Goal: Task Accomplishment & Management: Use online tool/utility

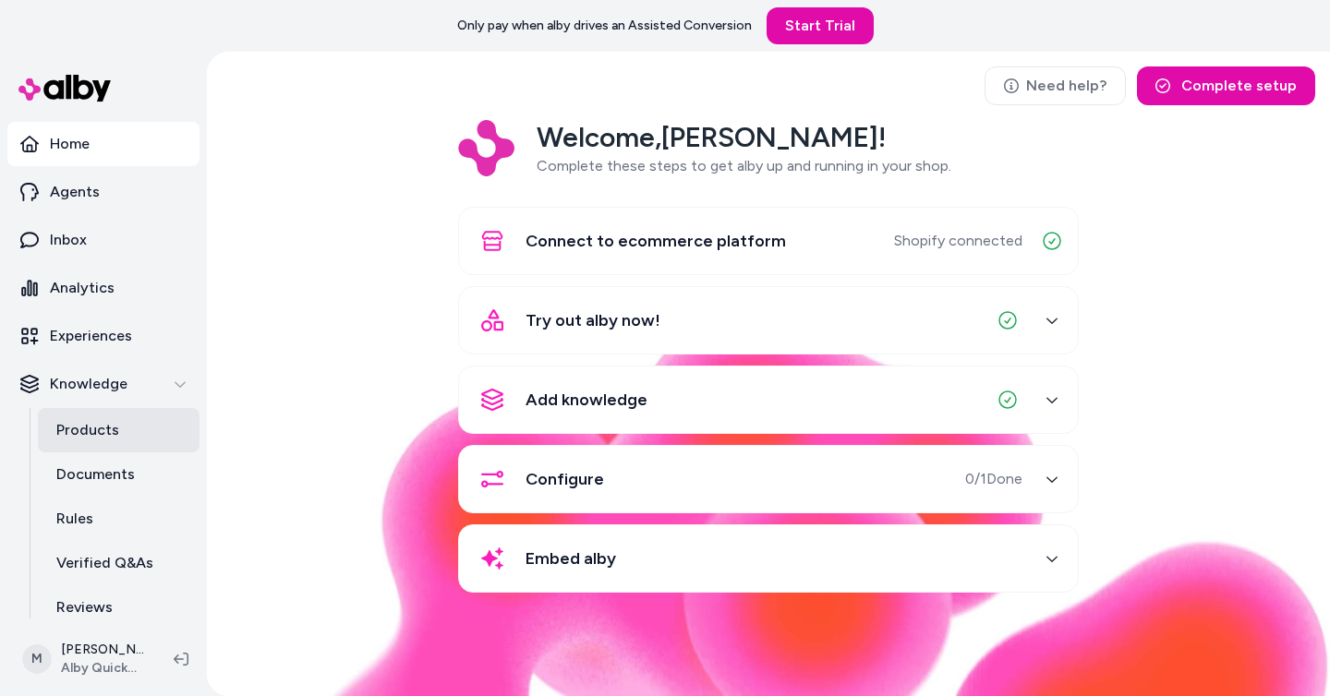
click at [115, 429] on p "Products" at bounding box center [87, 430] width 63 height 22
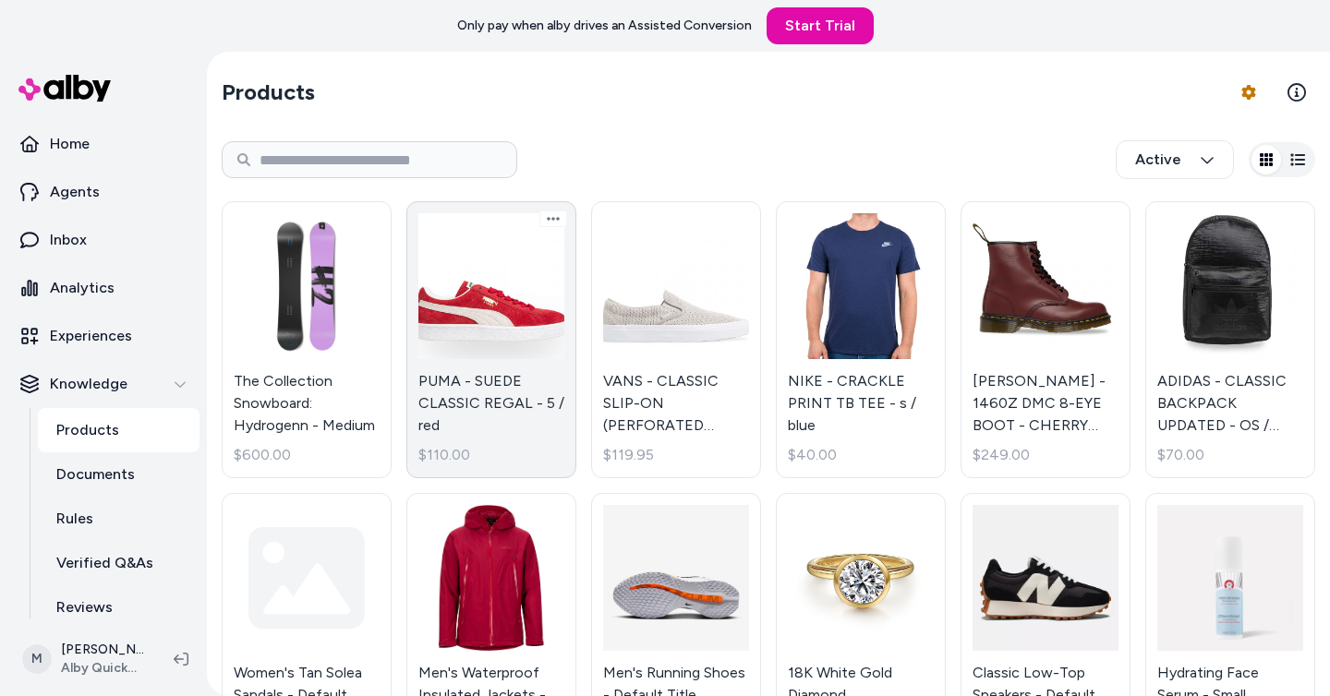
click at [488, 324] on link "PUMA - SUEDE CLASSIC REGAL - 5 / red $110.00" at bounding box center [491, 339] width 170 height 277
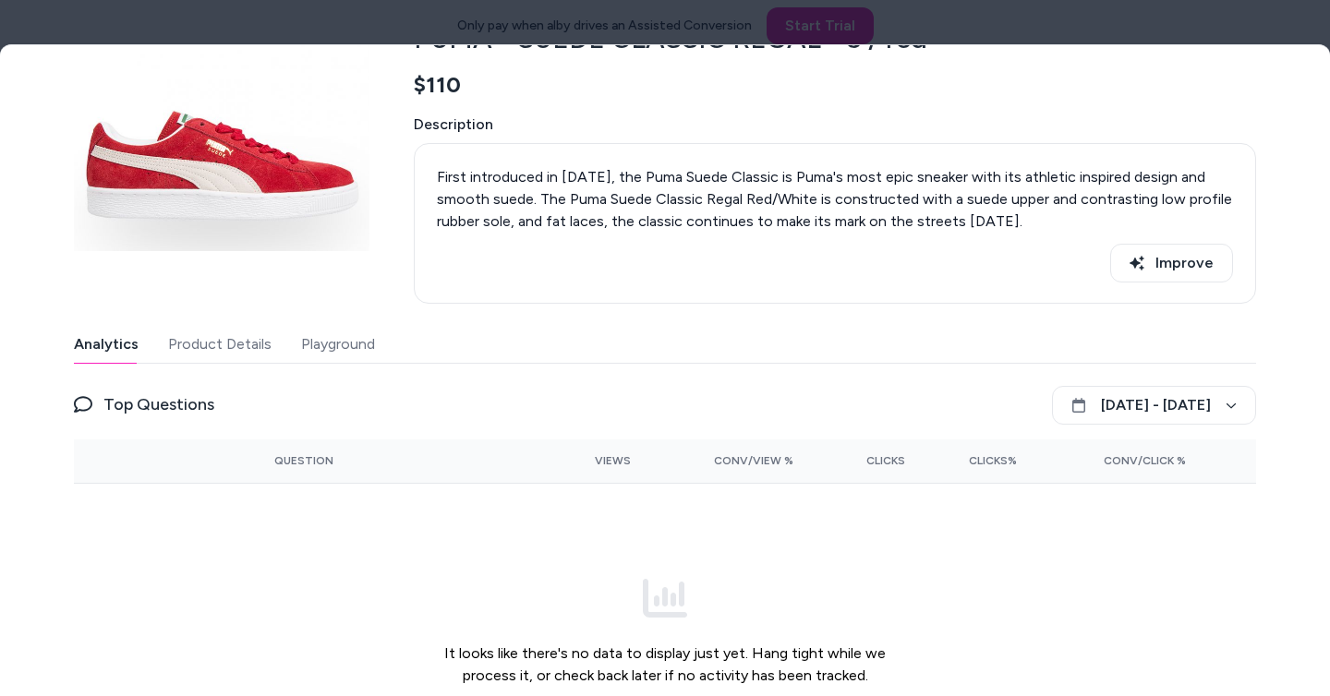
scroll to position [222, 0]
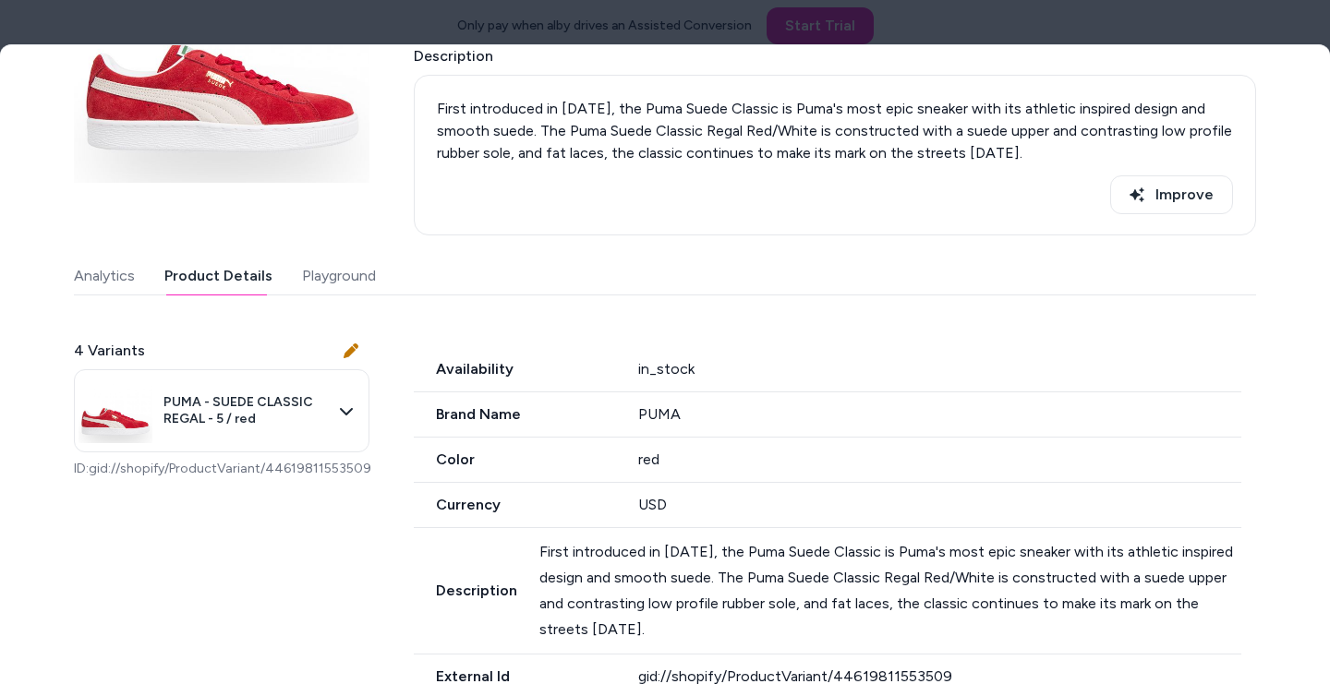
click at [240, 277] on button "Product Details" at bounding box center [218, 276] width 108 height 37
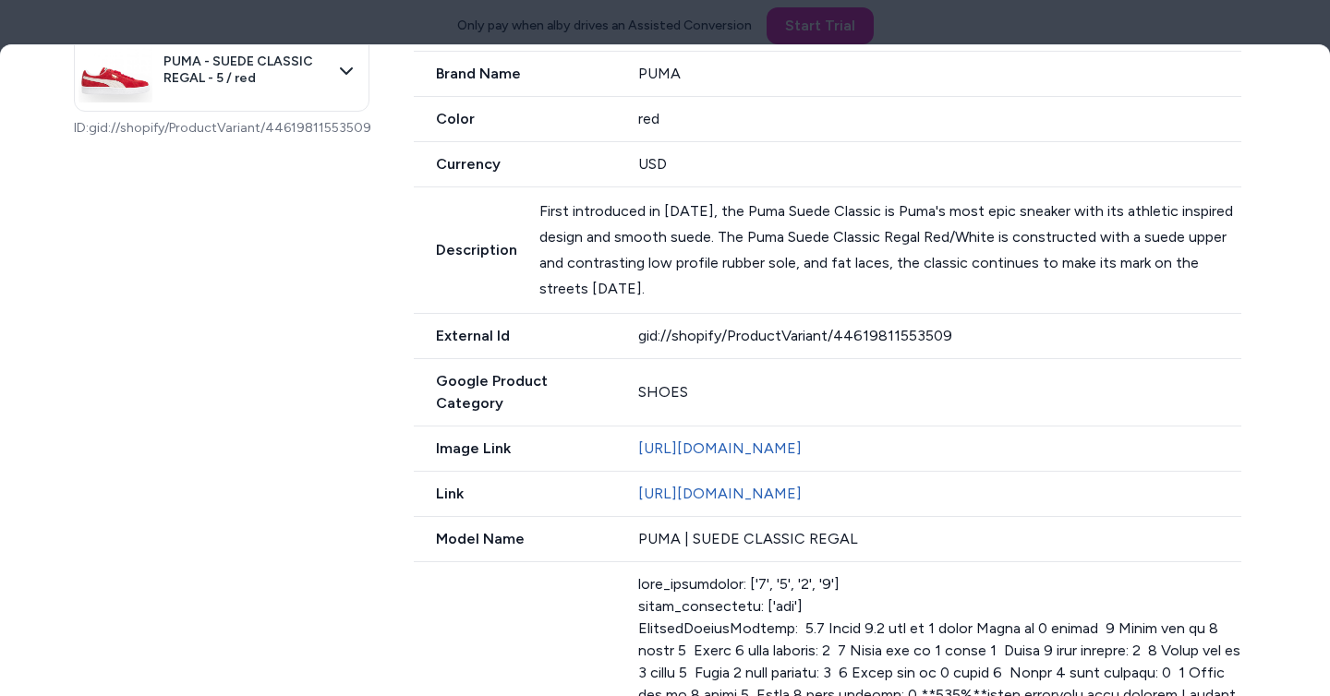
scroll to position [0, 0]
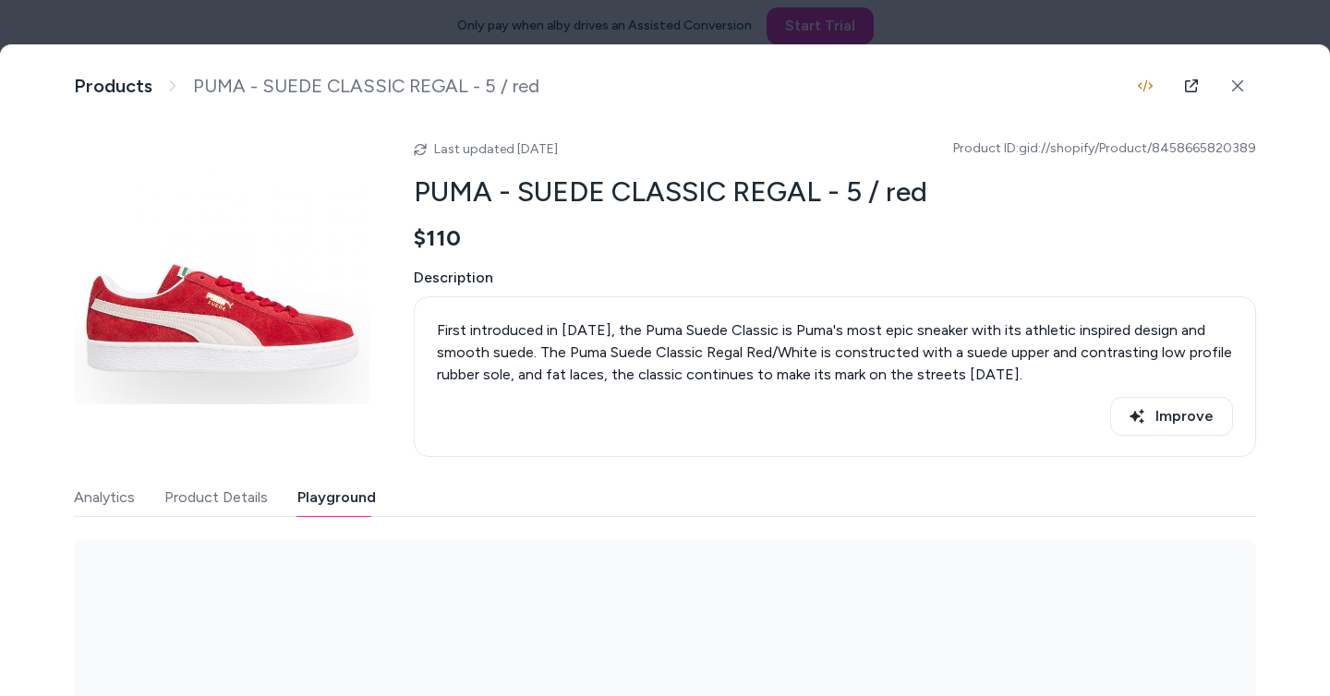
click at [326, 487] on button "Playground" at bounding box center [336, 497] width 79 height 37
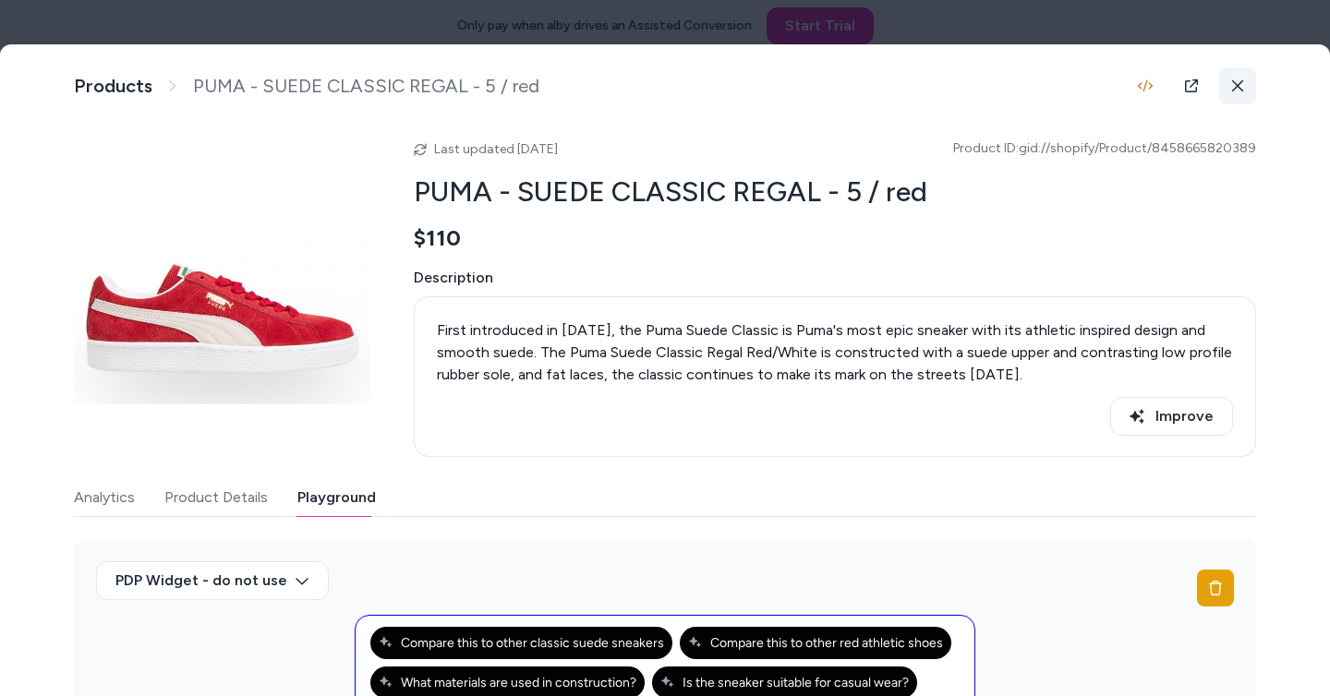
click at [1231, 80] on icon at bounding box center [1237, 85] width 13 height 13
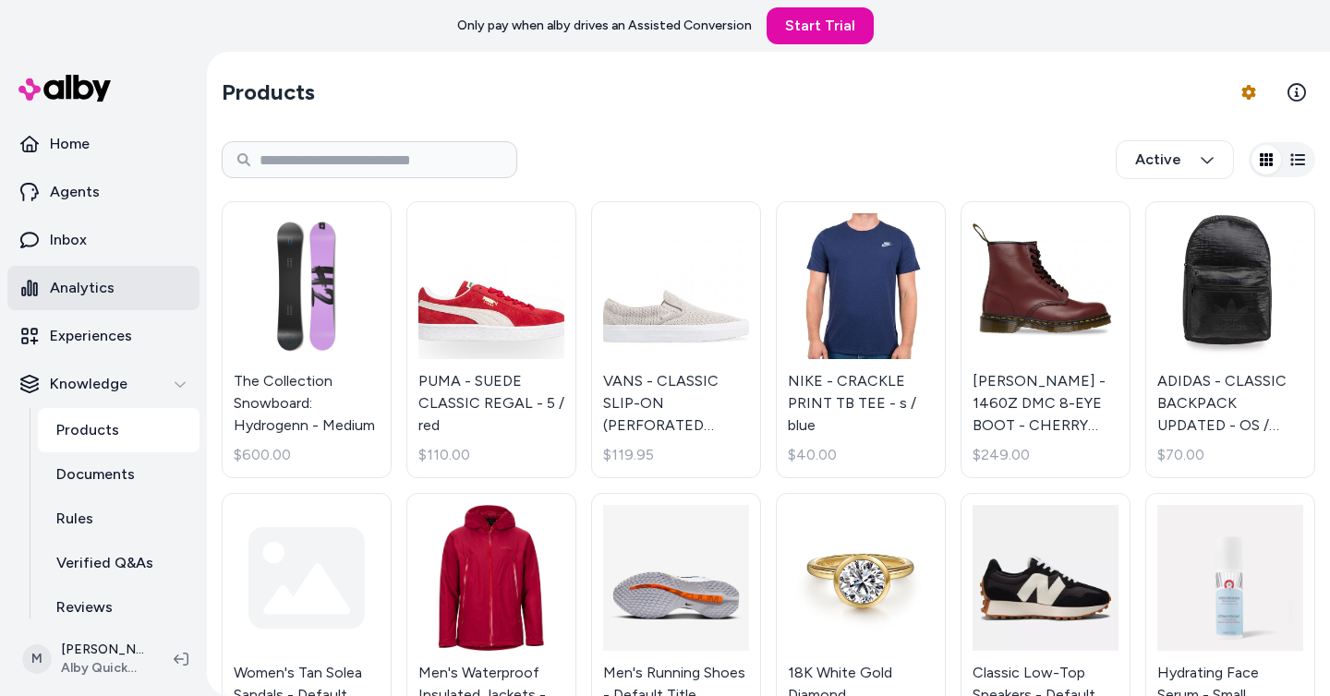
click at [129, 276] on link "Analytics" at bounding box center [103, 288] width 192 height 44
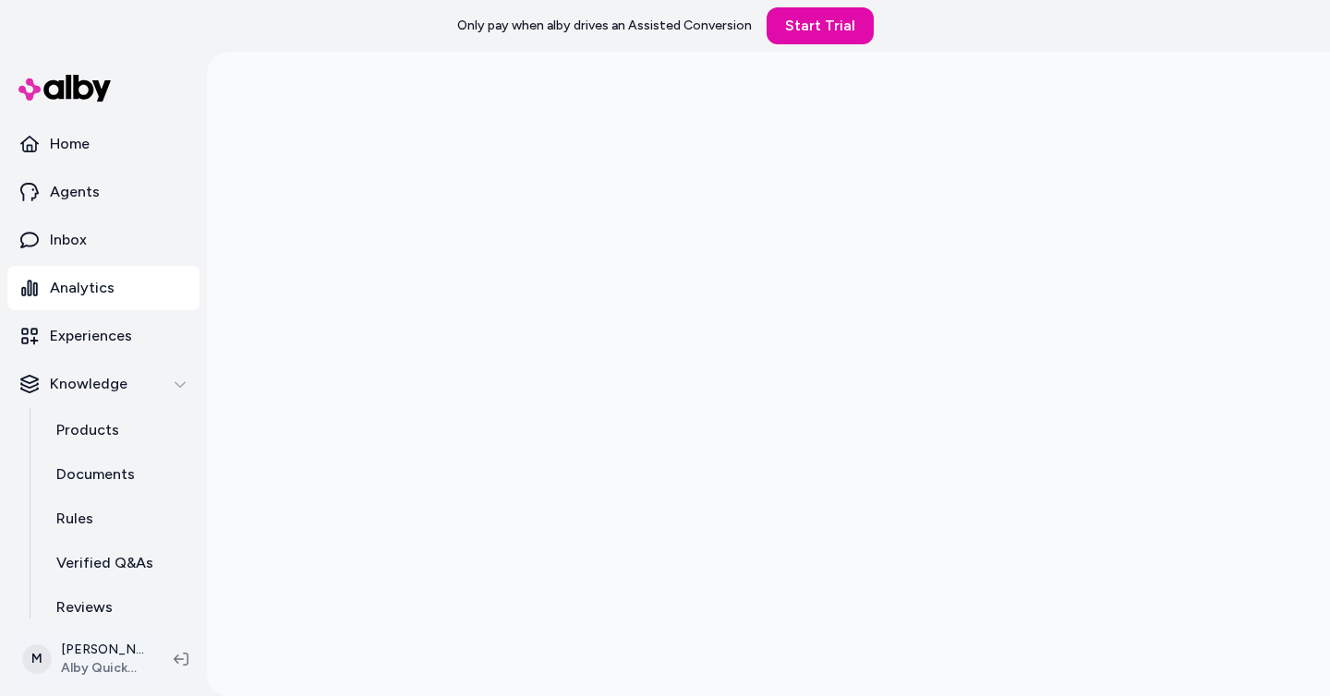
click at [80, 660] on html "Only pay when alby drives an Assisted Conversion Start Trial Home Agents Inbox …" at bounding box center [665, 348] width 1330 height 696
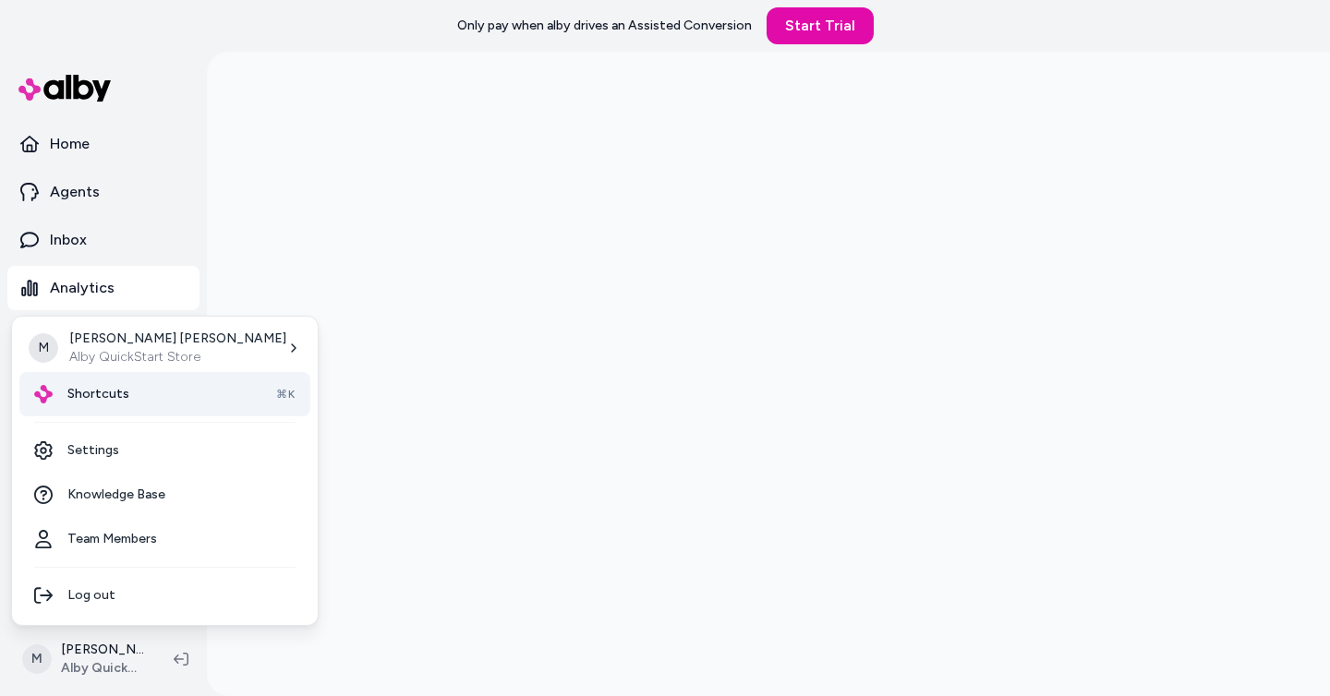
click at [143, 398] on div "Shortcuts ⌘K" at bounding box center [164, 394] width 291 height 44
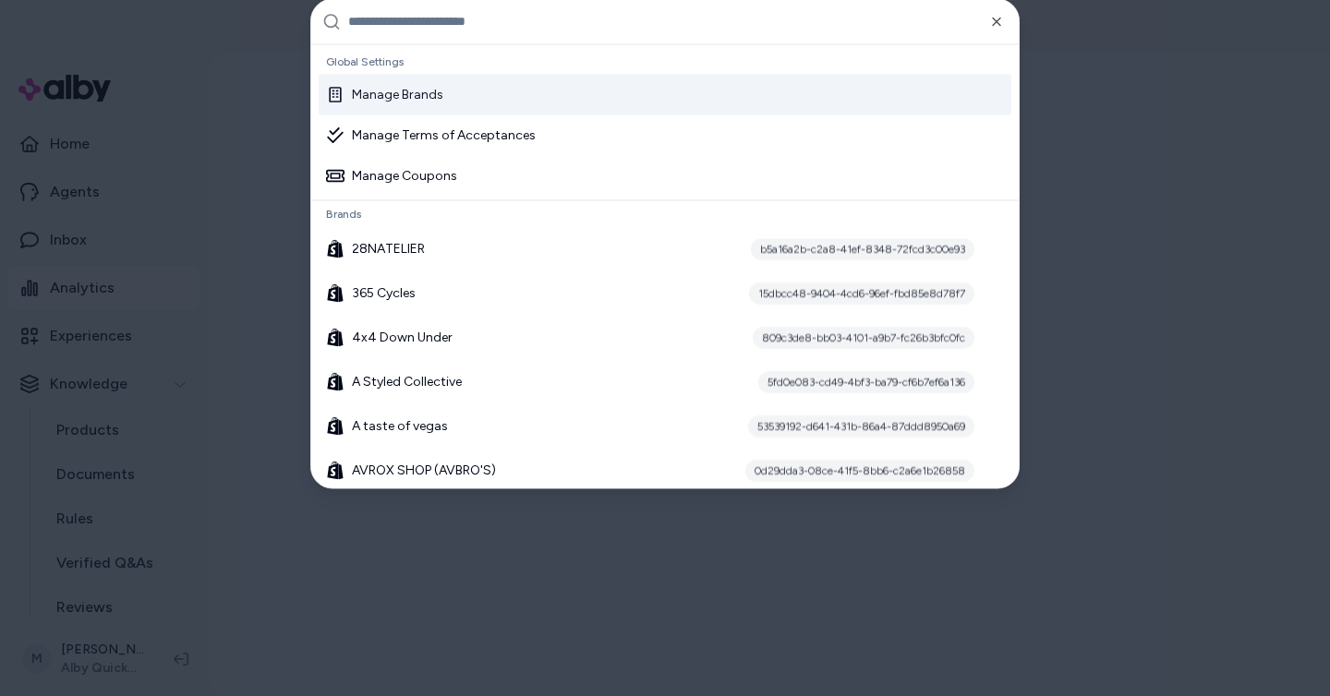
click at [635, 18] on input "text" at bounding box center [677, 21] width 659 height 44
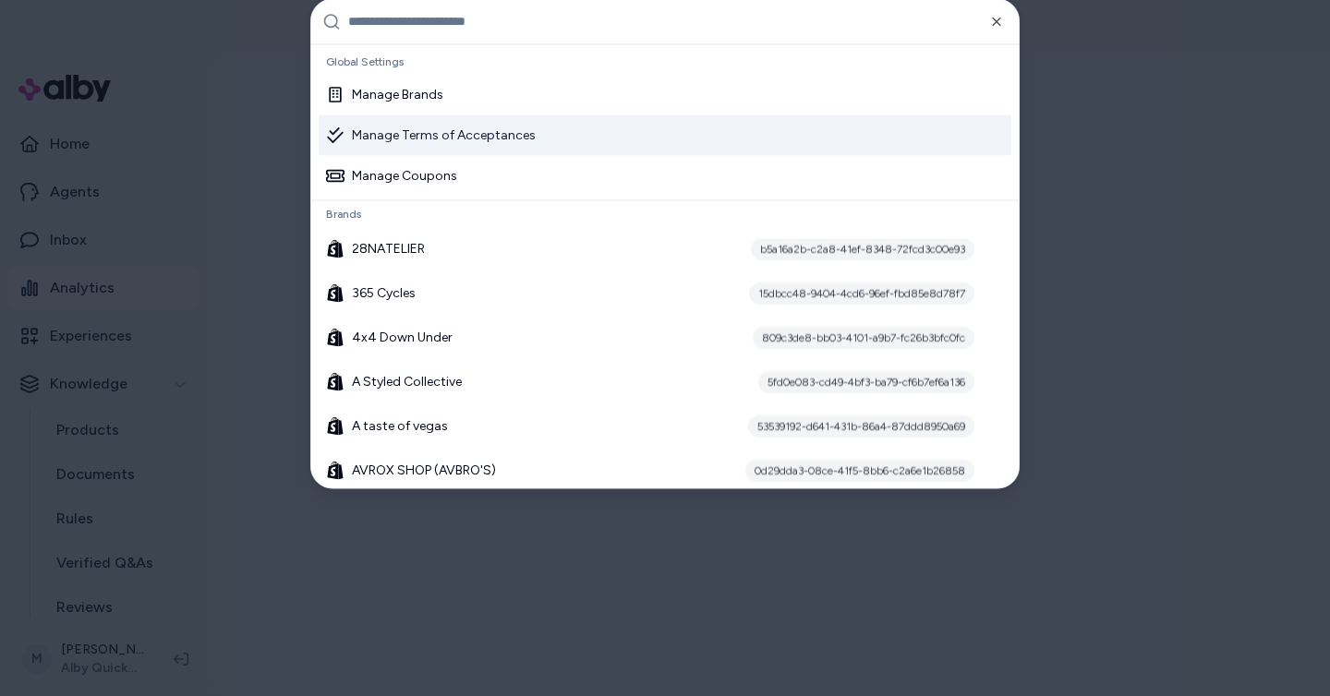
click at [568, 132] on div "Manage Terms of Acceptances" at bounding box center [665, 135] width 693 height 41
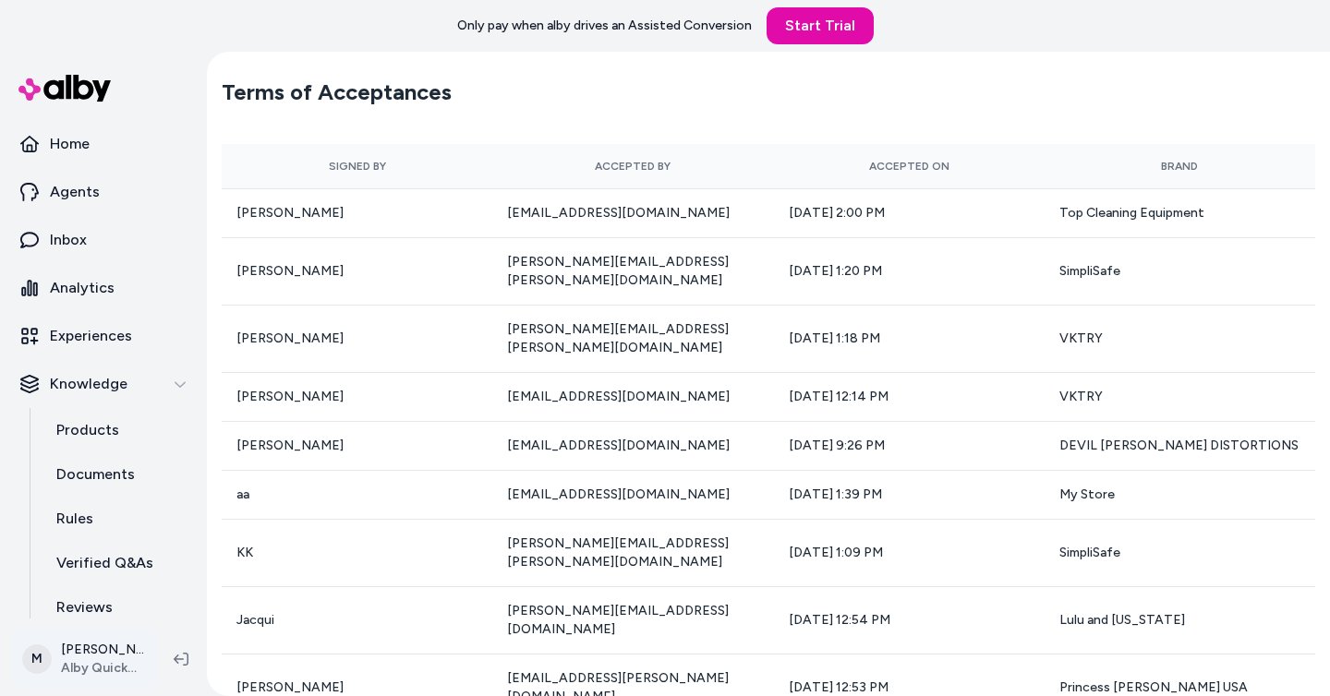
click at [115, 668] on html "Only pay when alby drives an Assisted Conversion Start Trial Home Agents Inbox …" at bounding box center [665, 348] width 1330 height 696
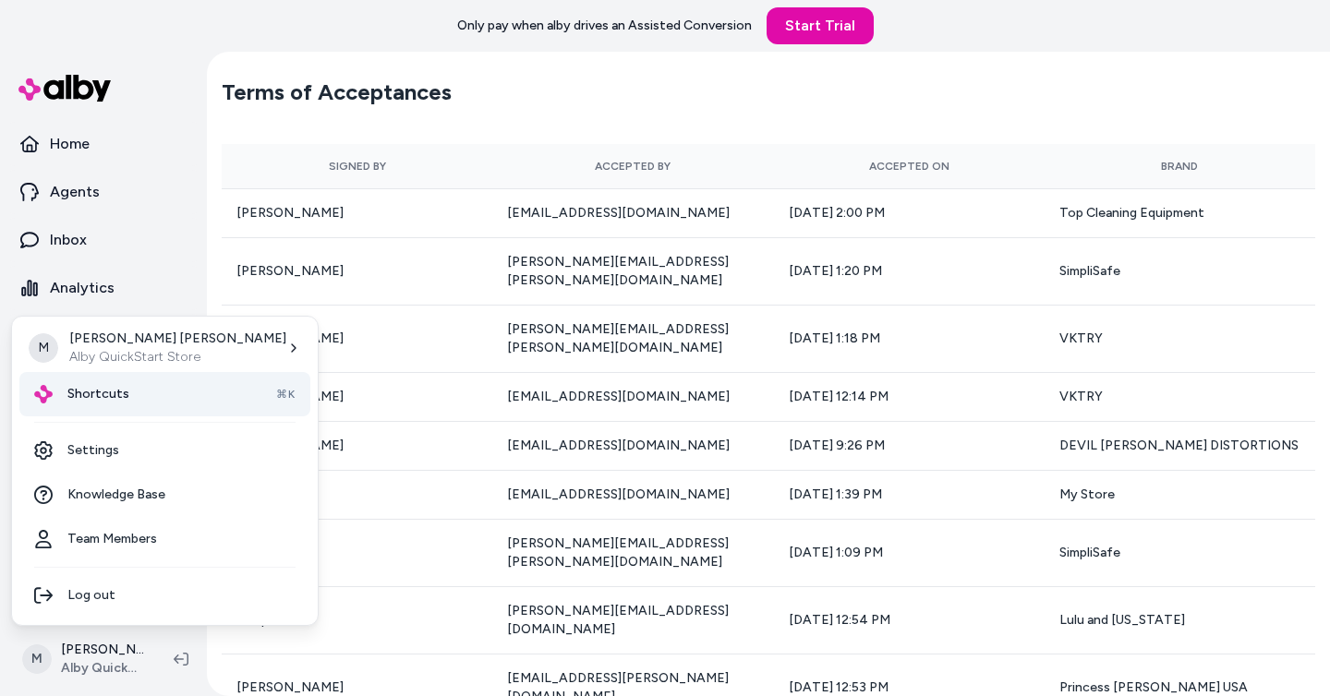
click at [140, 404] on div "Shortcuts ⌘K" at bounding box center [164, 394] width 291 height 44
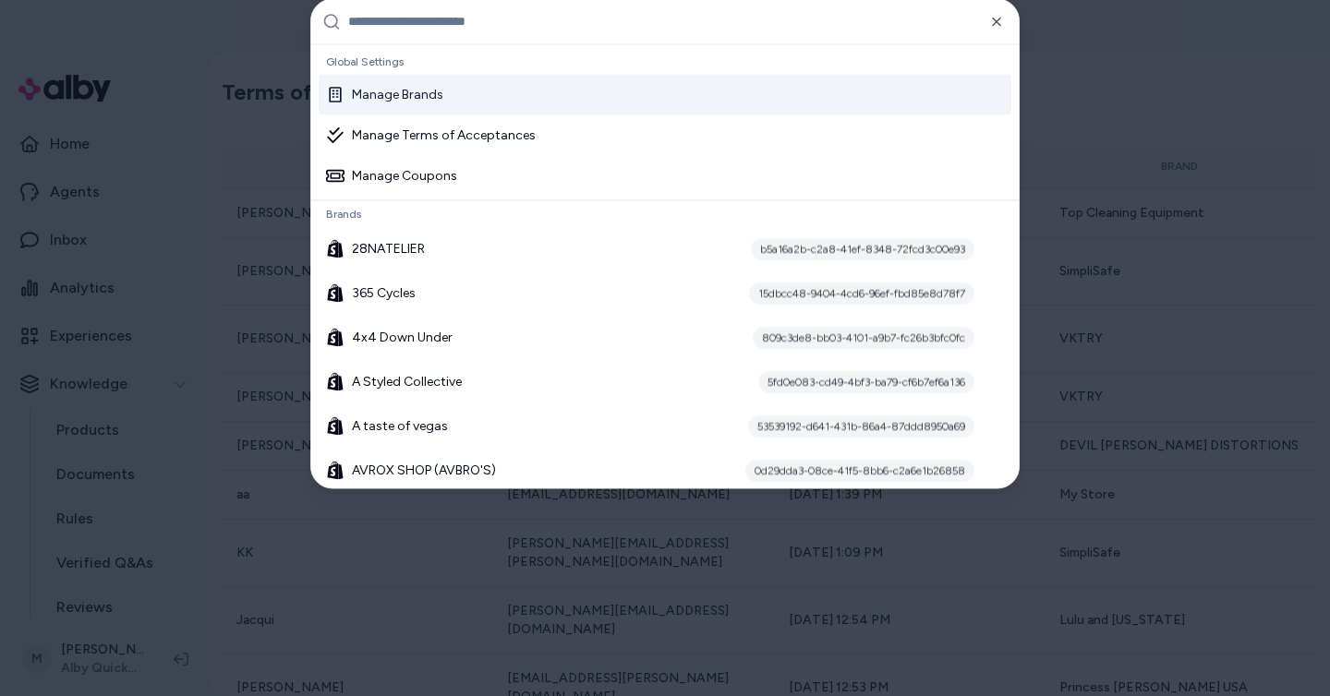
click at [524, 31] on input "text" at bounding box center [677, 21] width 659 height 44
type input "***"
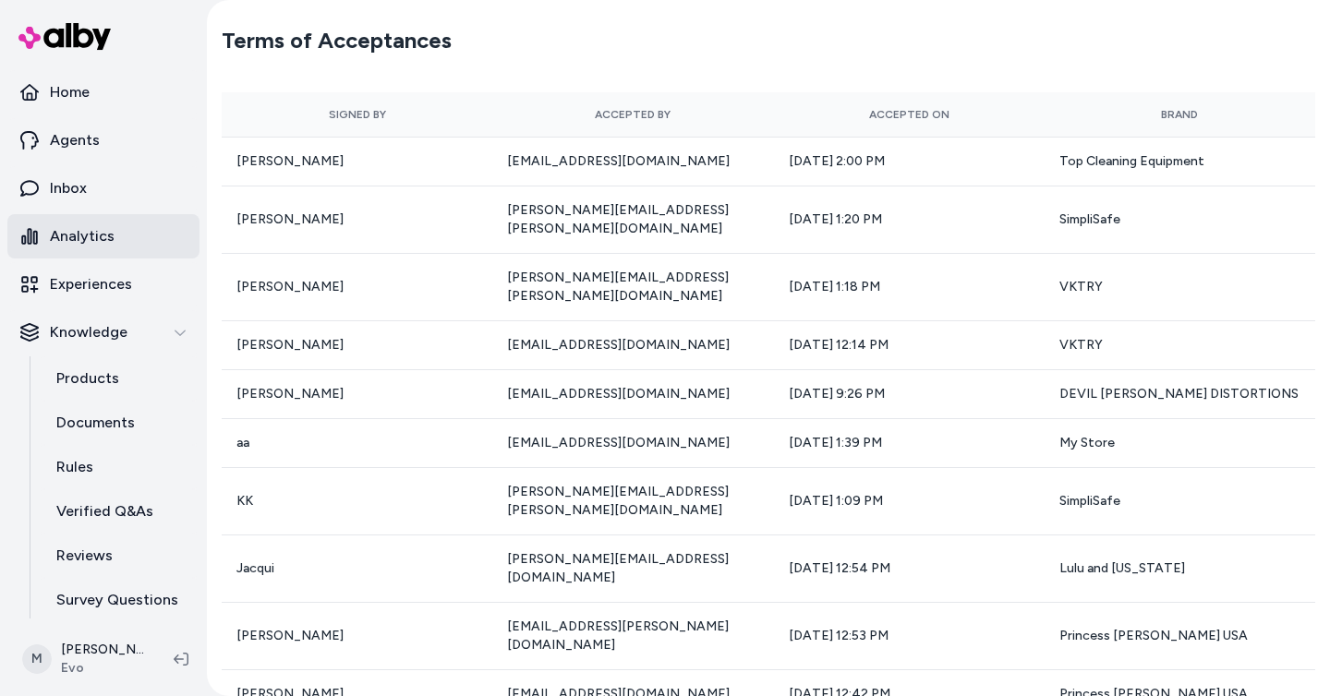
click at [127, 232] on link "Analytics" at bounding box center [103, 236] width 192 height 44
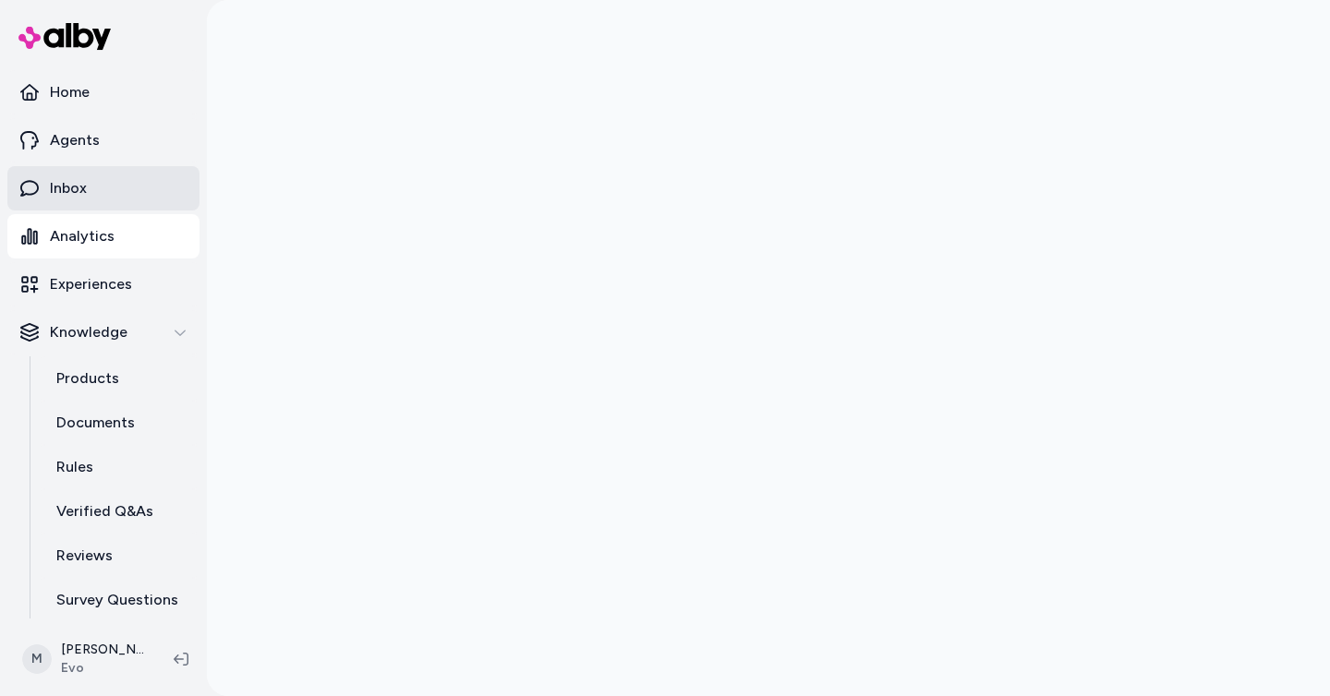
click at [132, 190] on link "Inbox" at bounding box center [103, 188] width 192 height 44
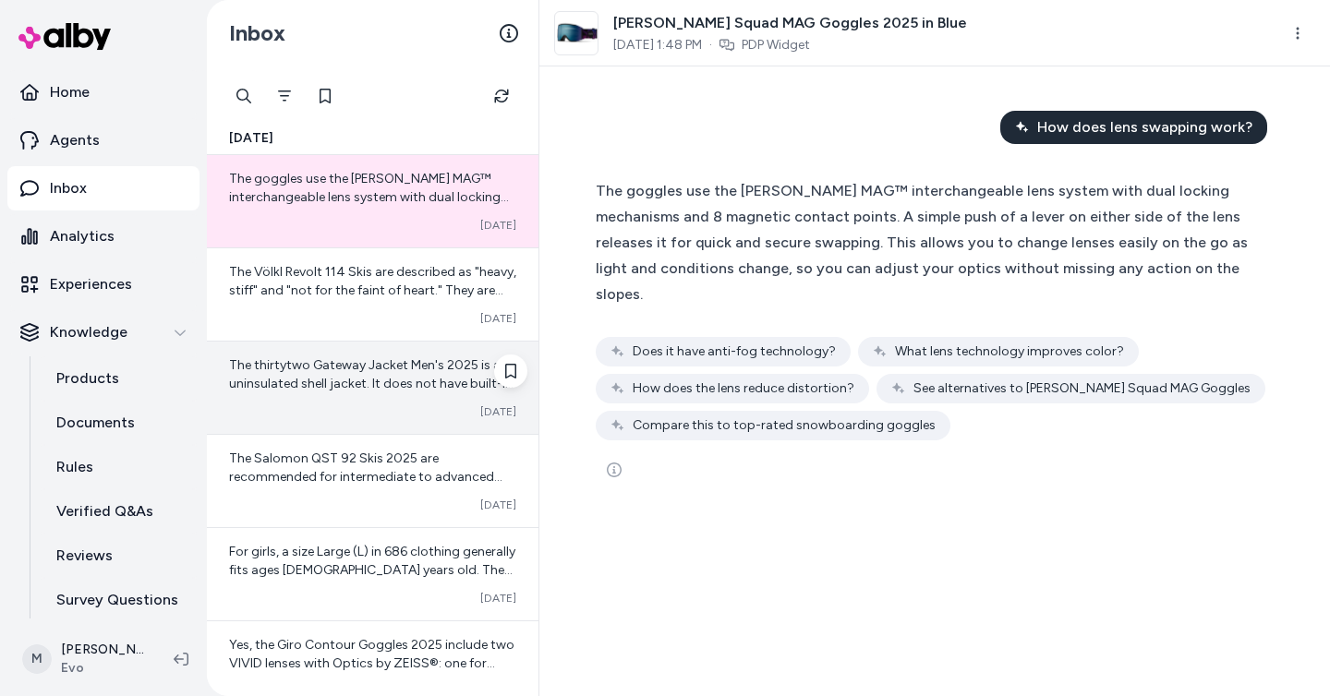
click at [362, 379] on span "The thirtytwo Gateway Jacket Men's 2025 is an uninsulated shell jacket. It does…" at bounding box center [372, 429] width 286 height 145
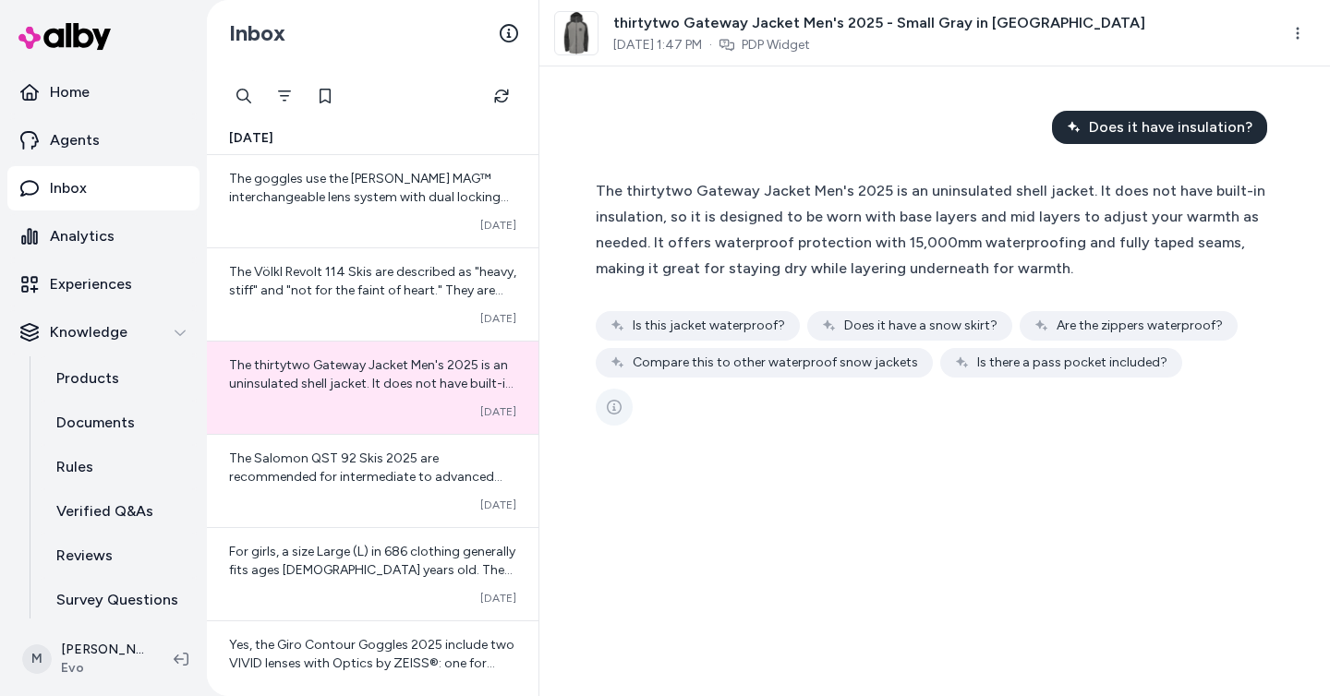
click at [613, 408] on icon "See more" at bounding box center [614, 407] width 15 height 15
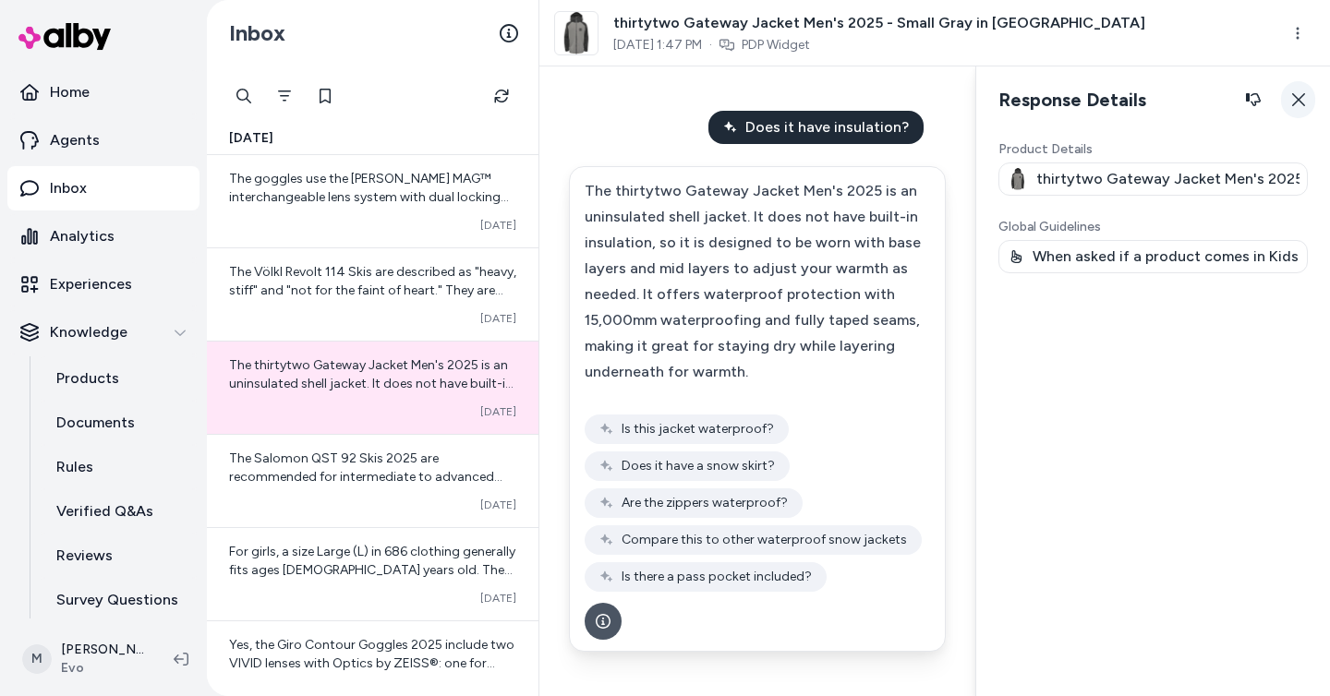
click at [1302, 109] on button "Close" at bounding box center [1298, 99] width 34 height 37
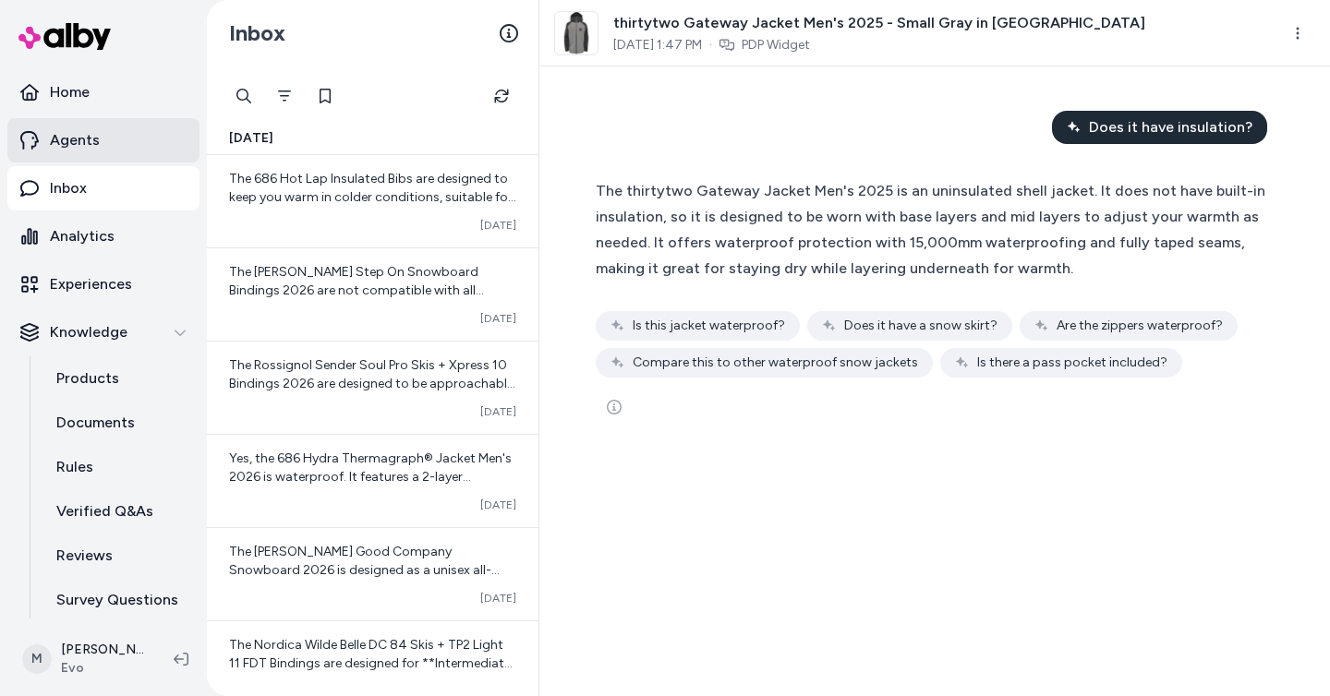
click at [133, 159] on link "Agents" at bounding box center [103, 140] width 192 height 44
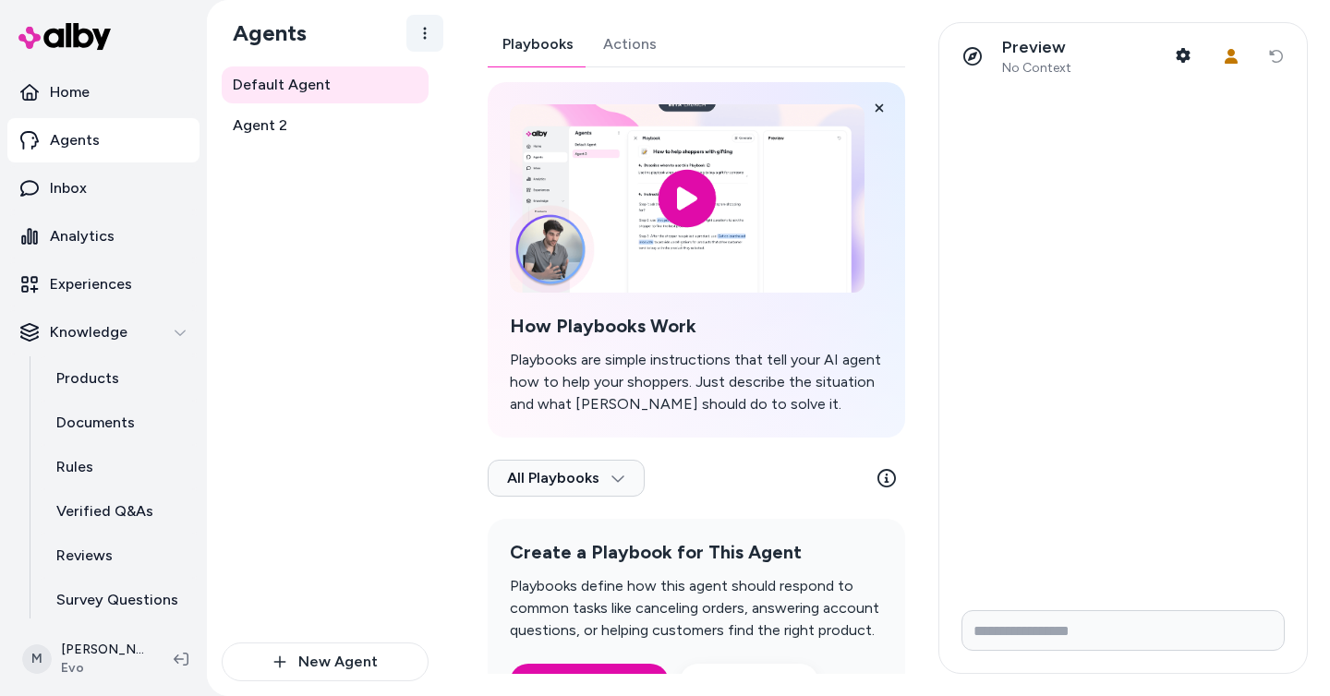
click at [423, 37] on html "Home Agents Inbox Analytics Experiences Knowledge Products Documents Rules Veri…" at bounding box center [665, 348] width 1330 height 696
click at [332, 92] on html "Home Agents Inbox Analytics Experiences Knowledge Products Documents Rules Veri…" at bounding box center [665, 348] width 1330 height 696
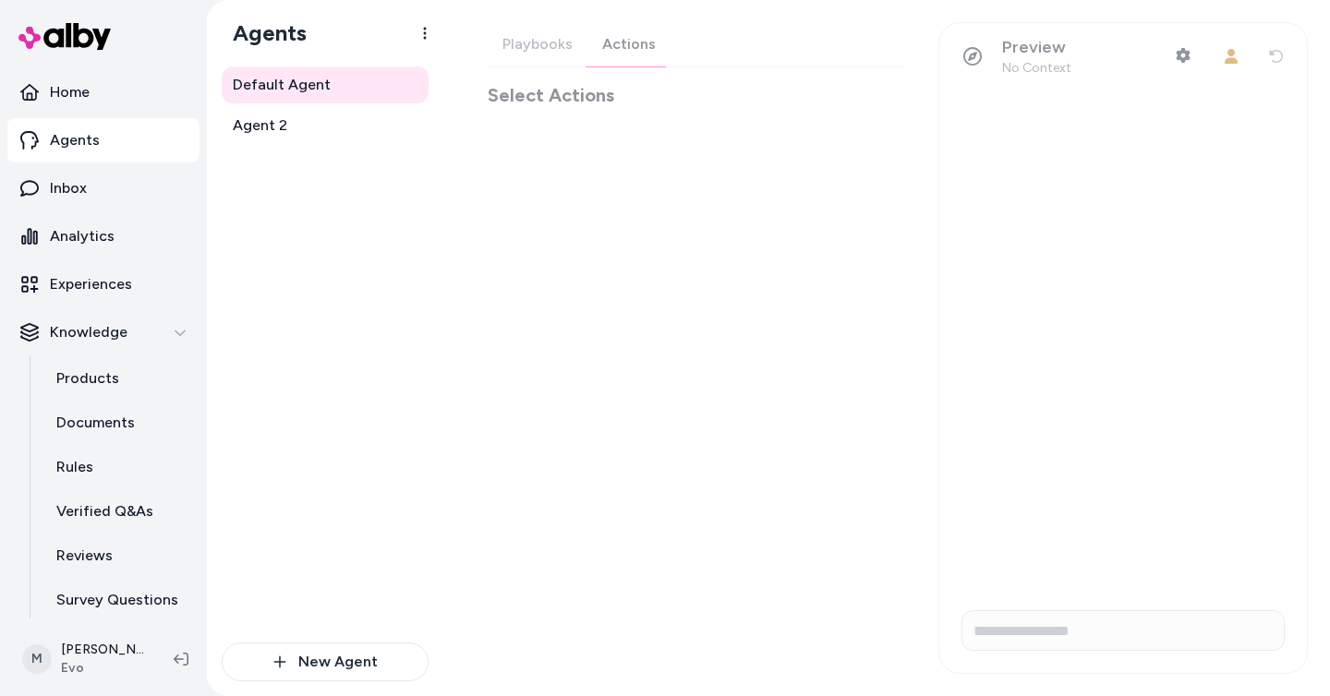
click at [647, 47] on div "Playbooks Actions Select Actions" at bounding box center [696, 65] width 417 height 86
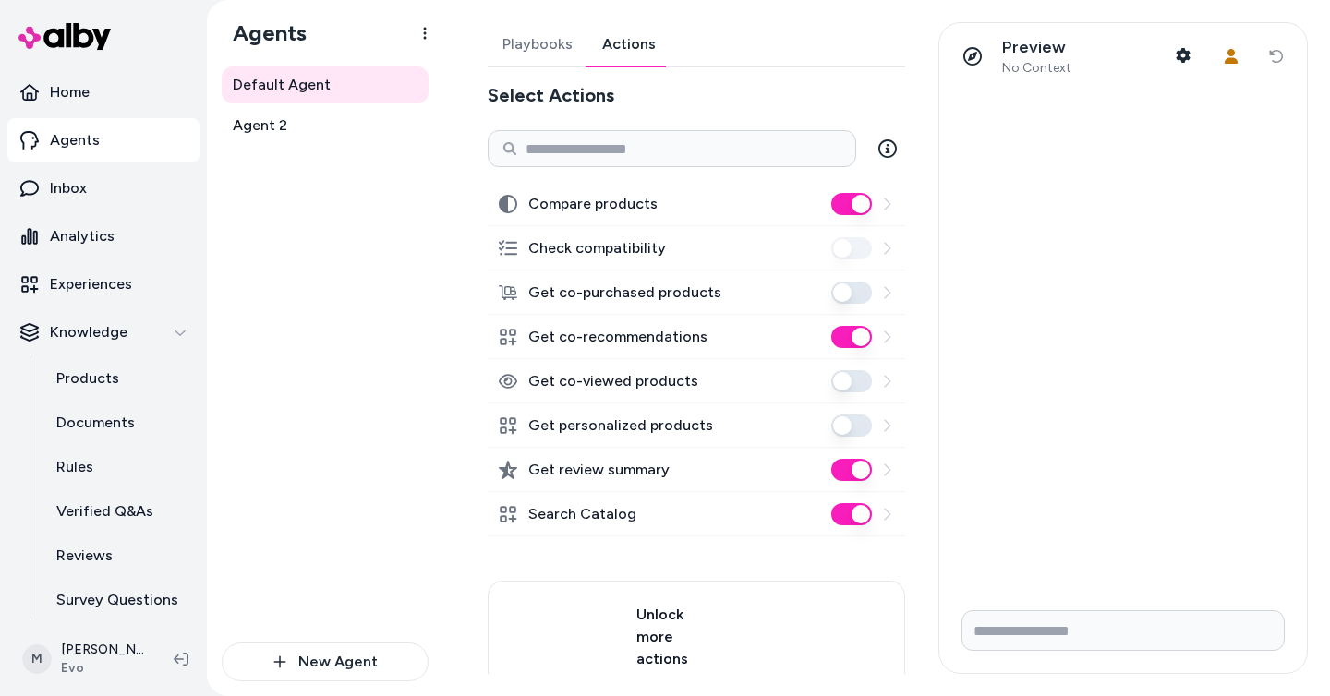
click at [885, 205] on icon at bounding box center [886, 204] width 15 height 15
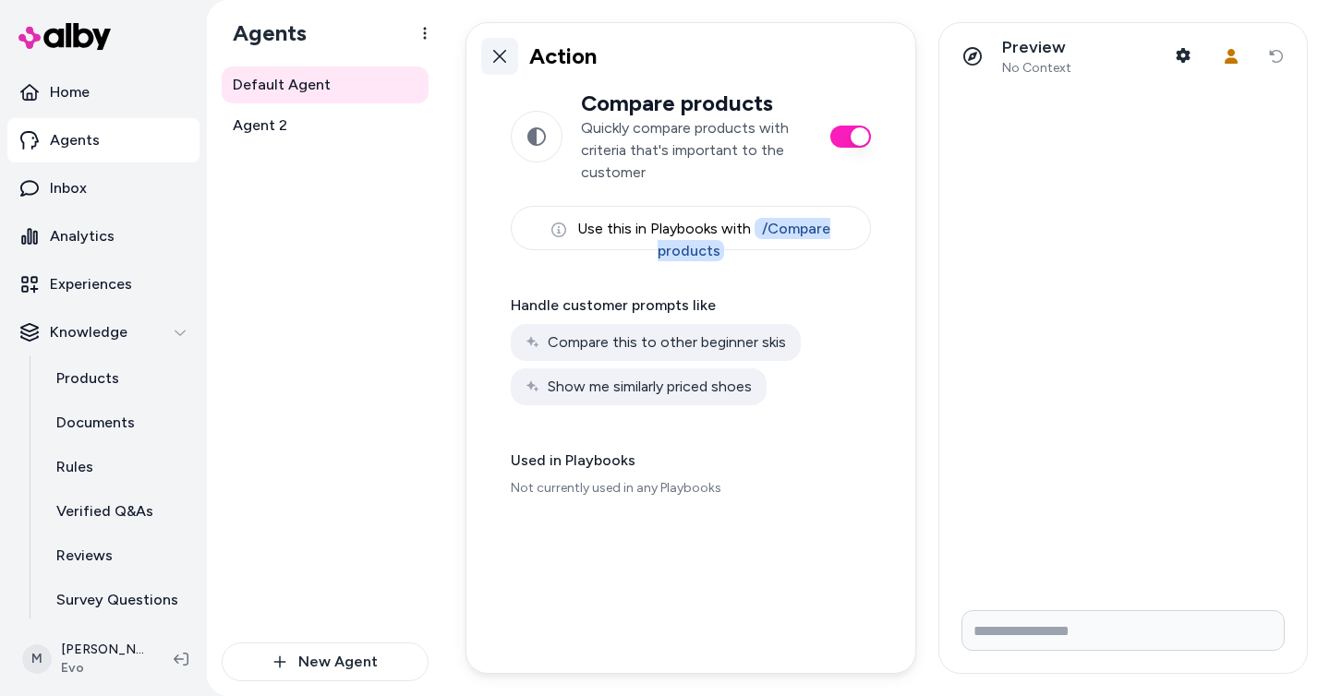
click at [495, 54] on icon at bounding box center [499, 56] width 15 height 15
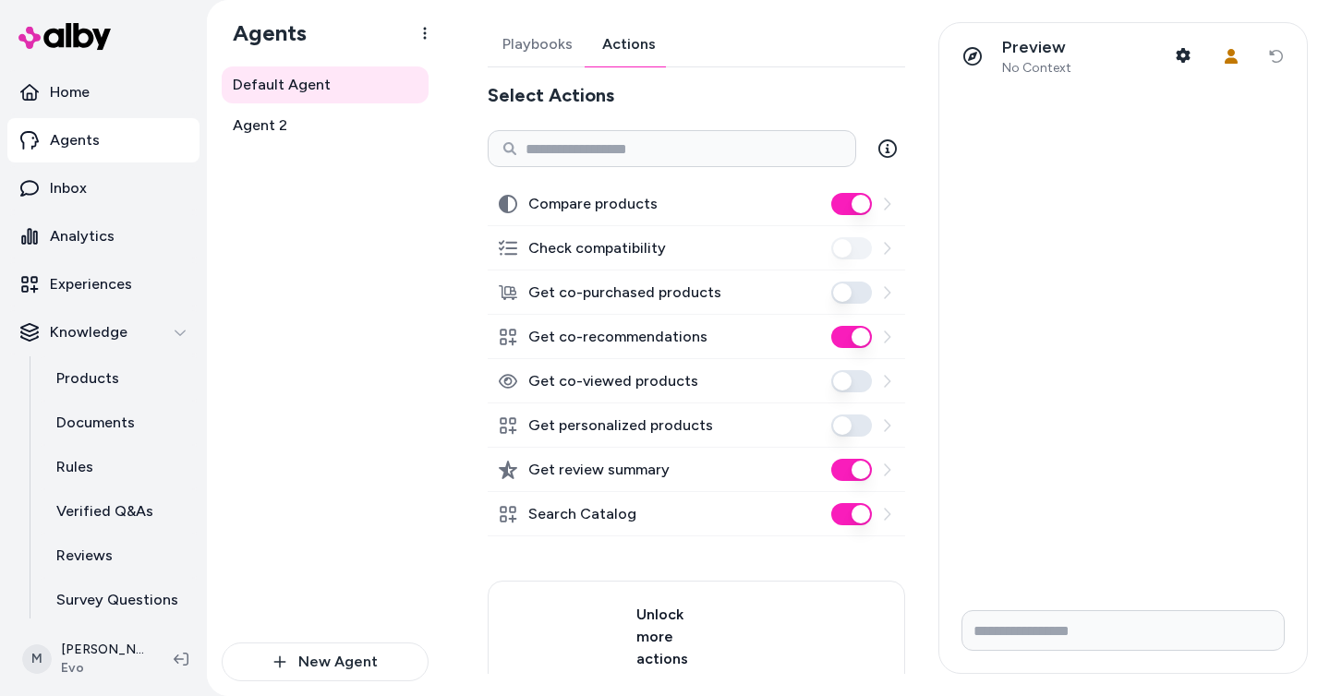
click at [886, 513] on icon at bounding box center [886, 514] width 15 height 15
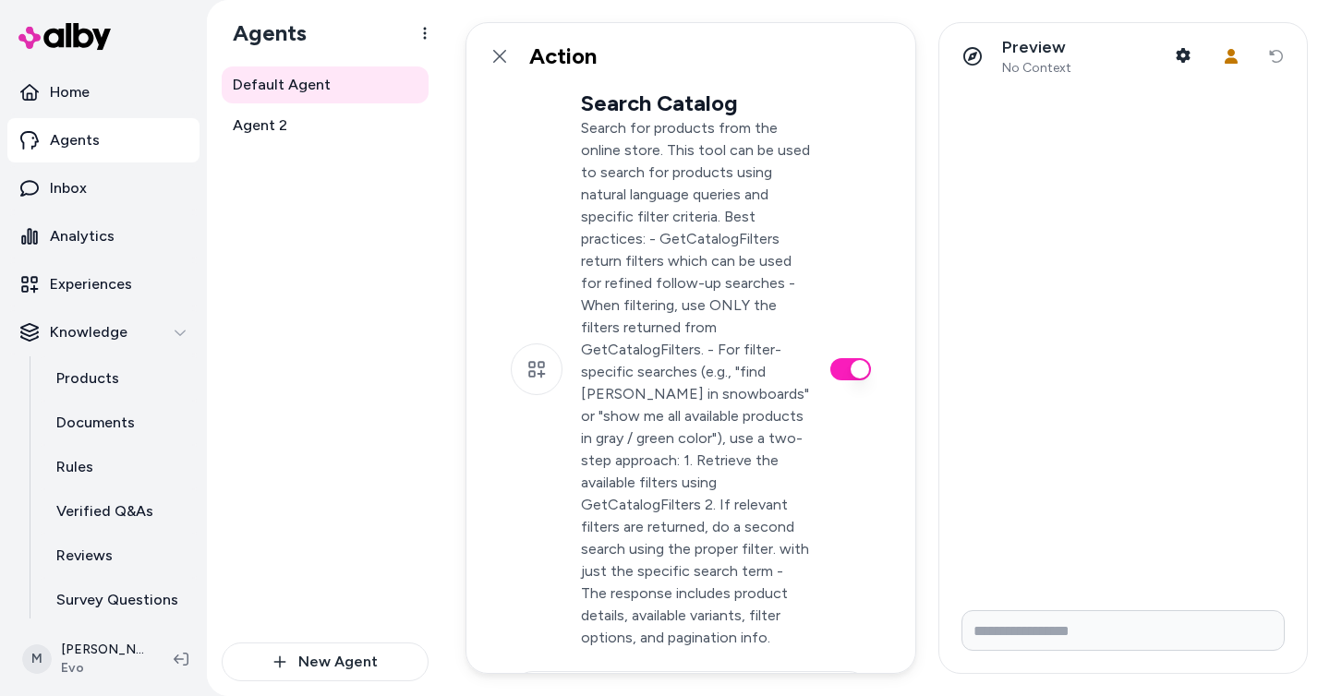
click at [683, 380] on p "Search for products from the online store. This tool can be used to search for …" at bounding box center [696, 383] width 231 height 532
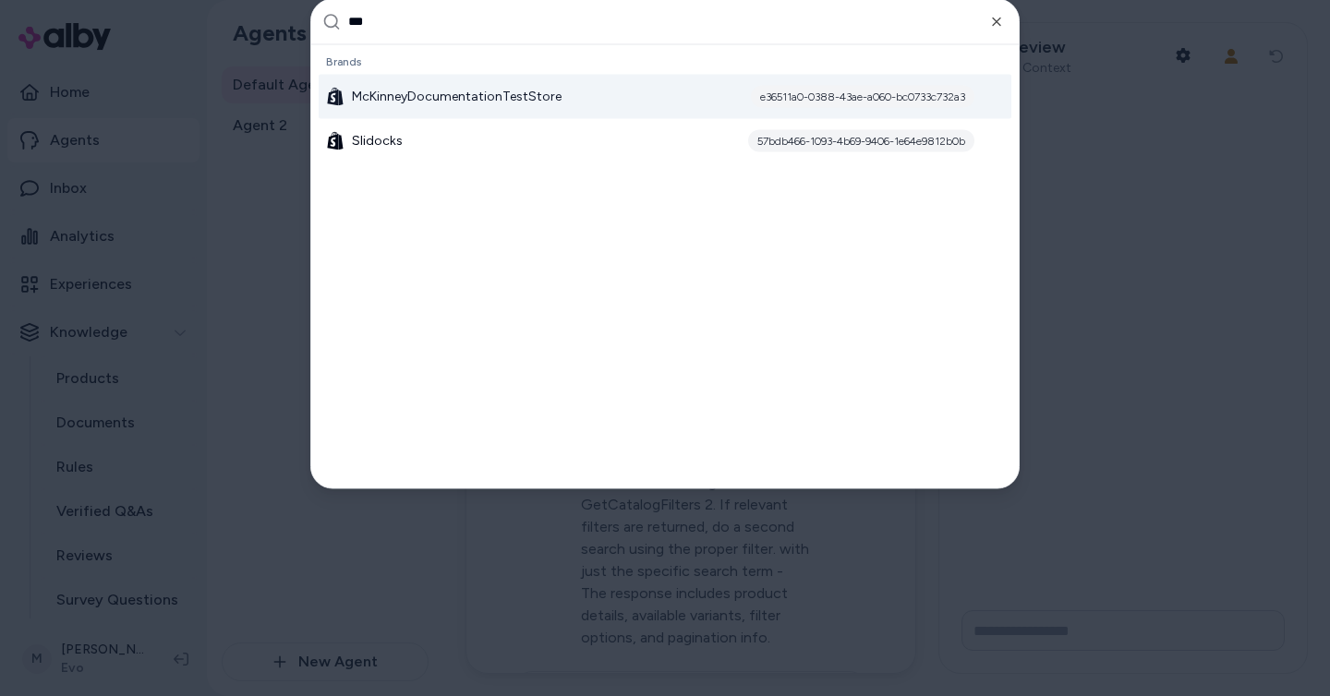
type input "***"
click at [512, 101] on span "McKinneyDocumentationTestStore" at bounding box center [457, 96] width 210 height 18
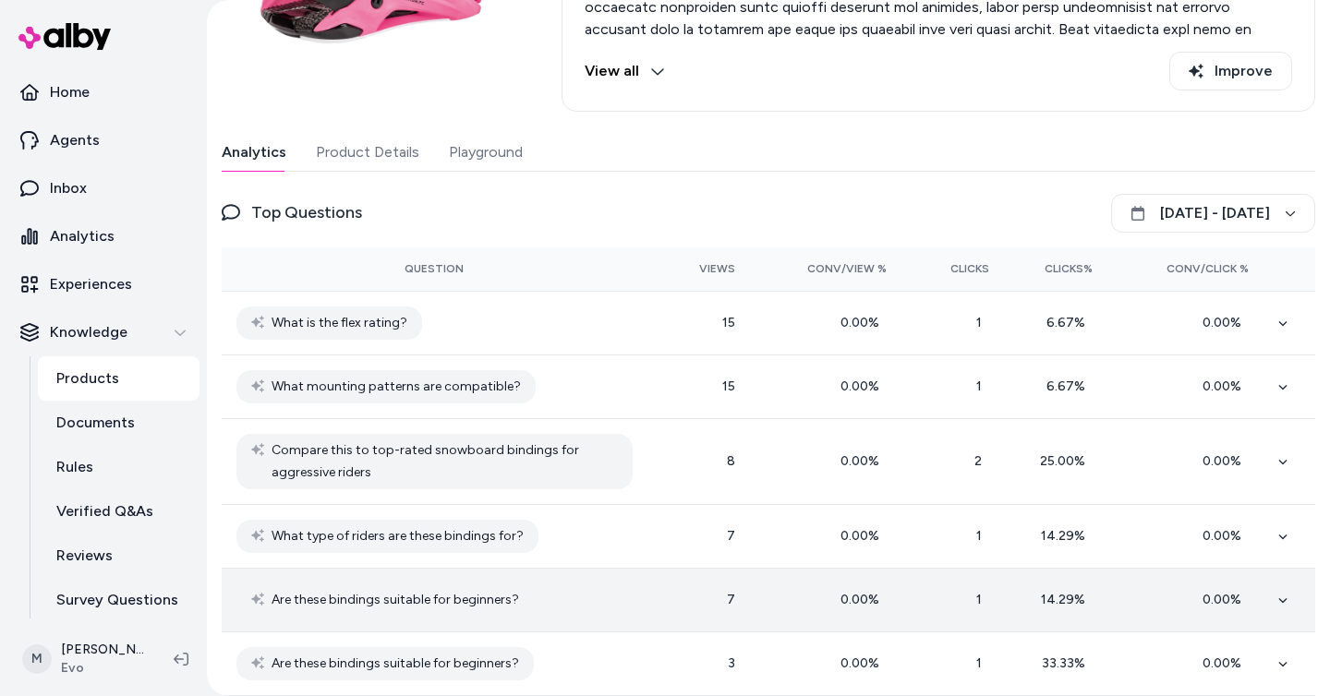
scroll to position [297, 0]
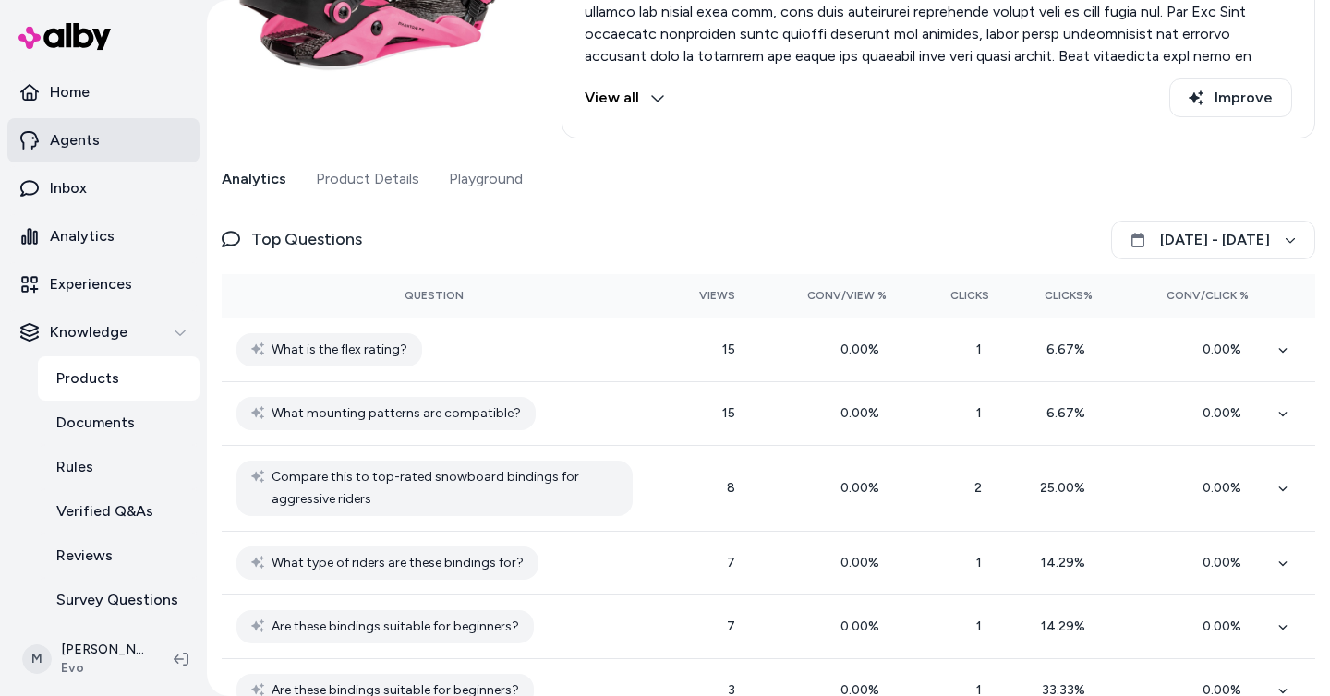
click at [110, 138] on link "Agents" at bounding box center [103, 140] width 192 height 44
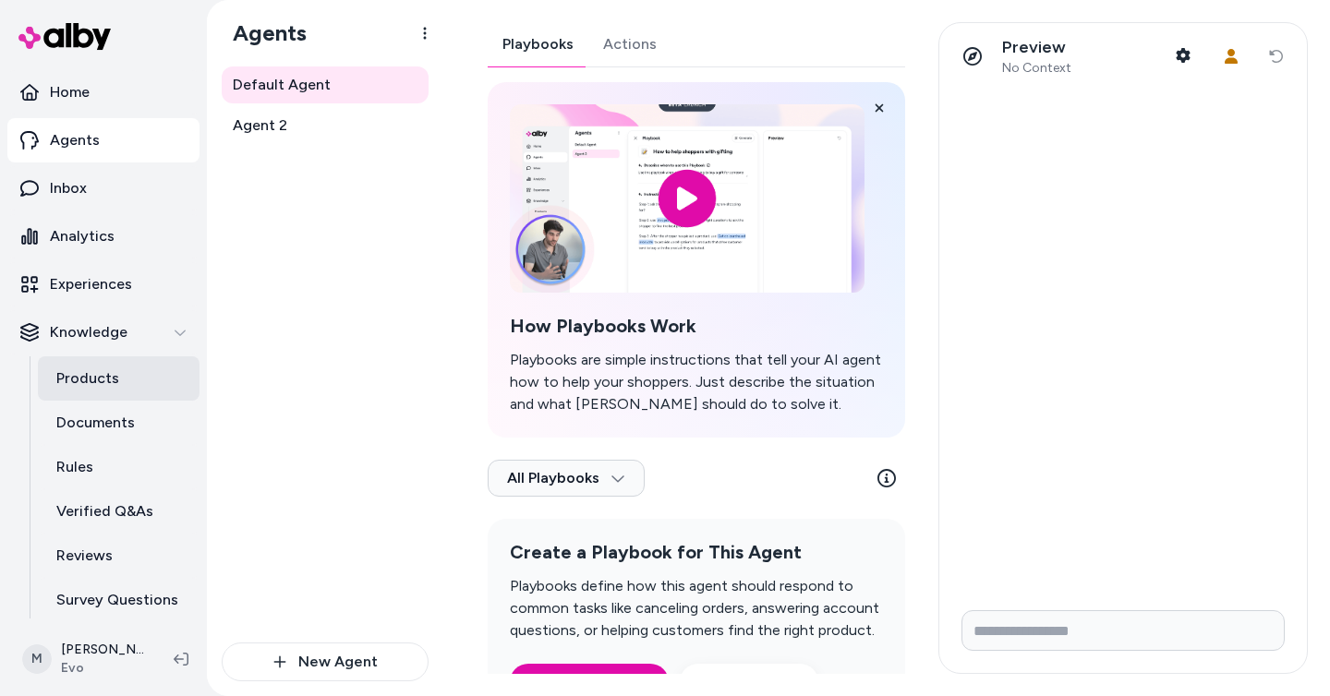
click at [126, 379] on link "Products" at bounding box center [119, 379] width 162 height 44
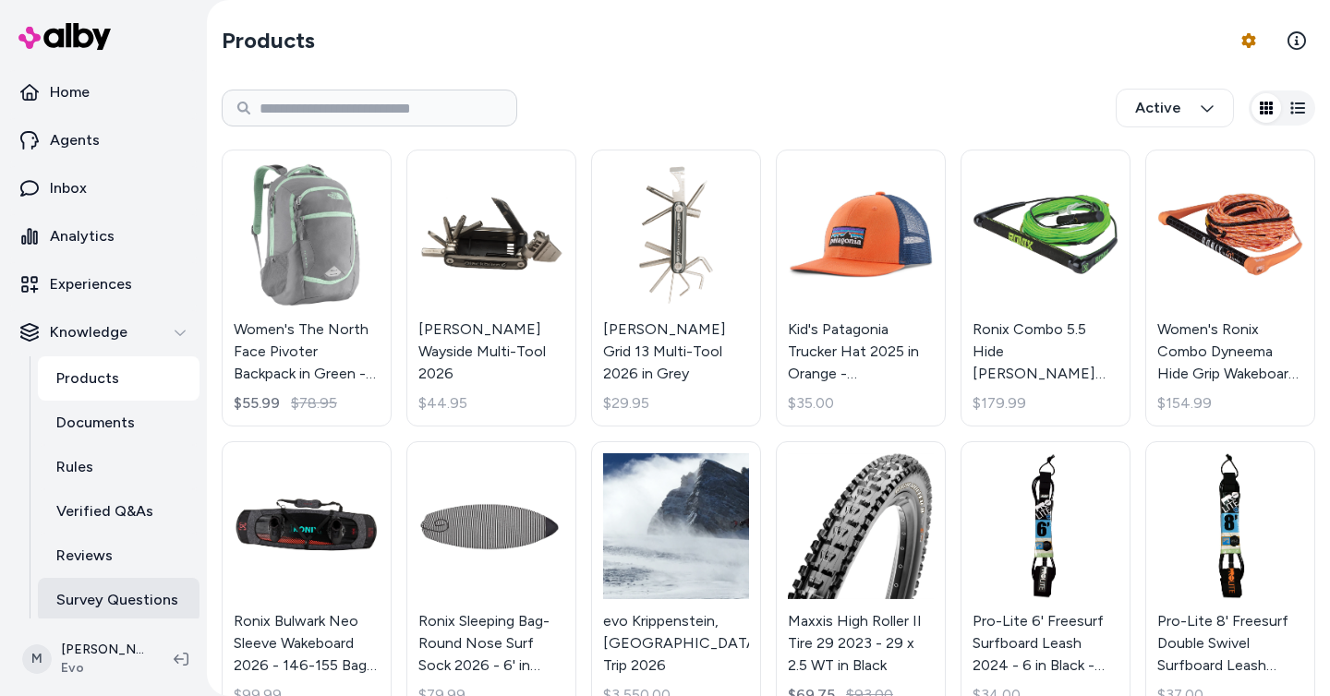
scroll to position [52, 0]
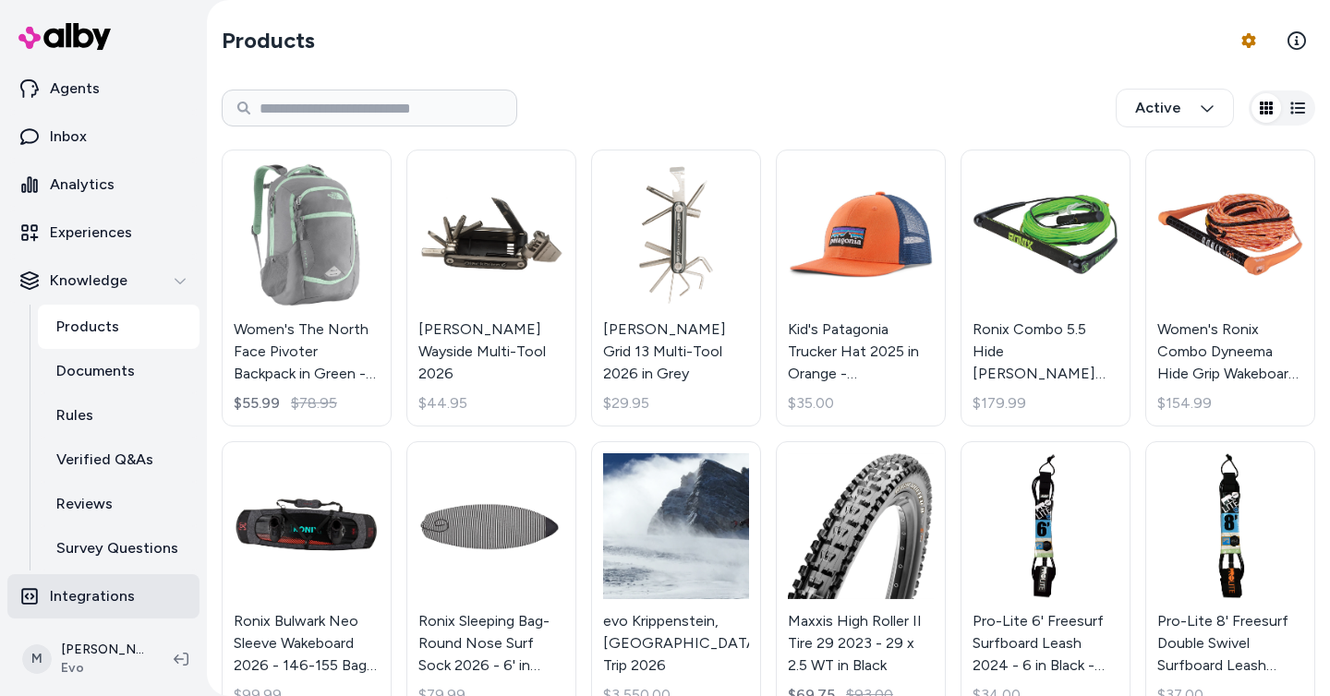
click at [109, 589] on p "Integrations" at bounding box center [92, 597] width 85 height 22
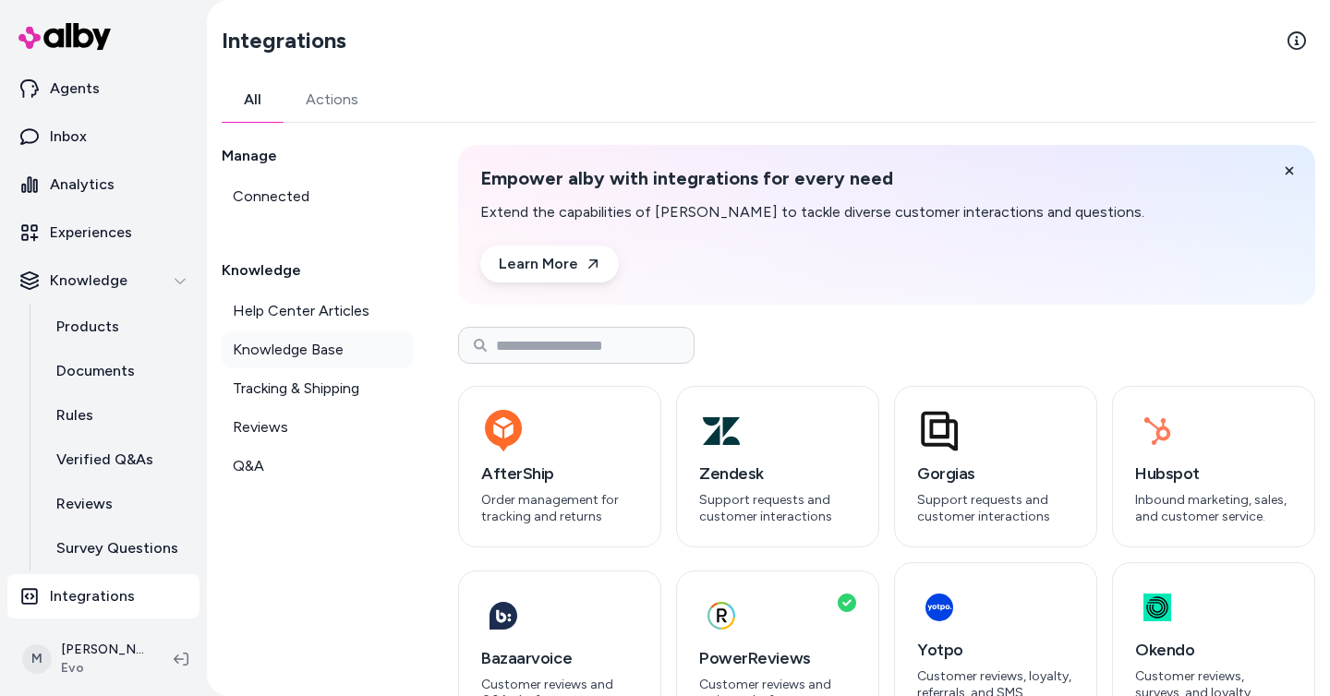
click at [373, 356] on link "Knowledge Base" at bounding box center [318, 350] width 192 height 37
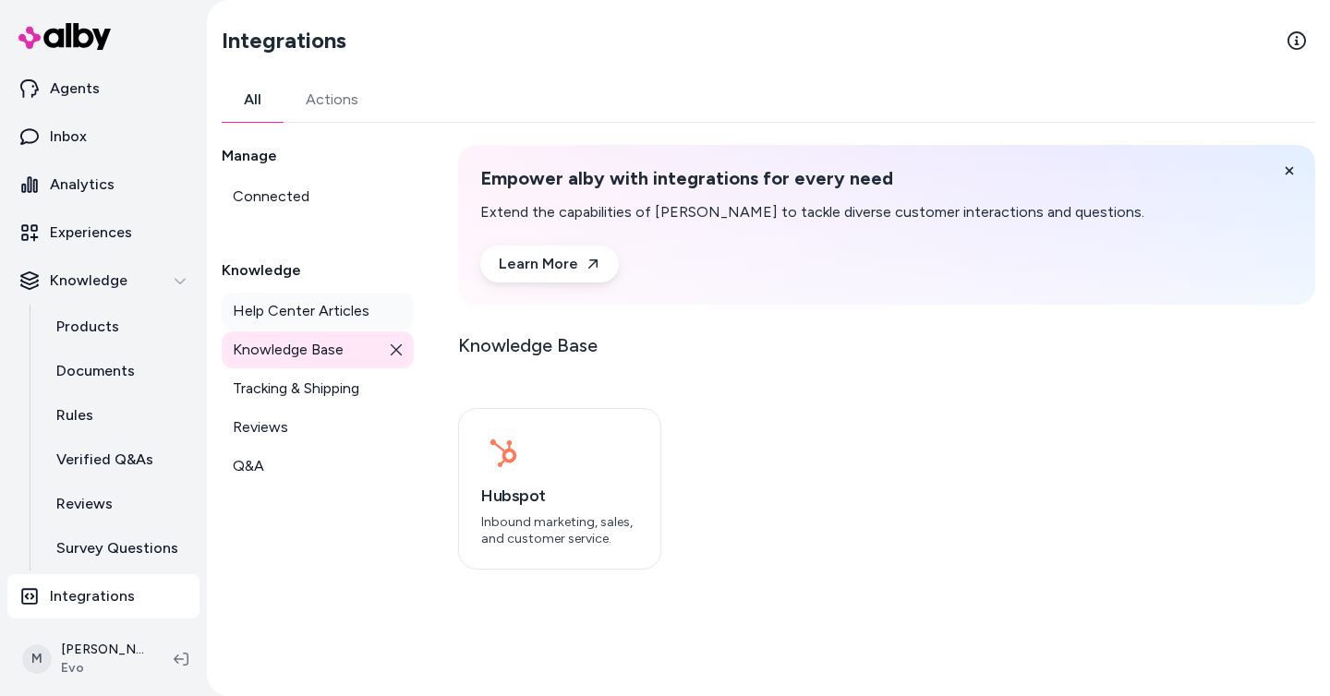
click at [345, 315] on span "Help Center Articles" at bounding box center [301, 311] width 137 height 22
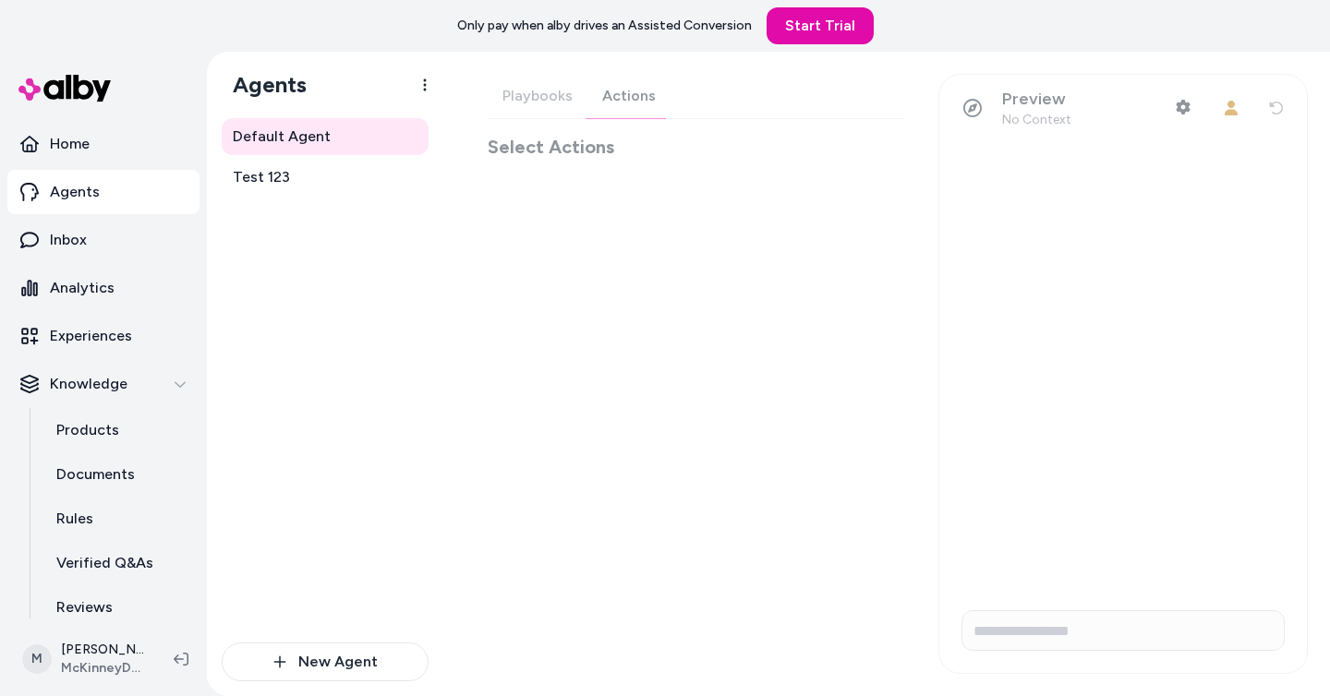
click at [617, 100] on div "Playbooks Actions Select Actions" at bounding box center [696, 117] width 417 height 86
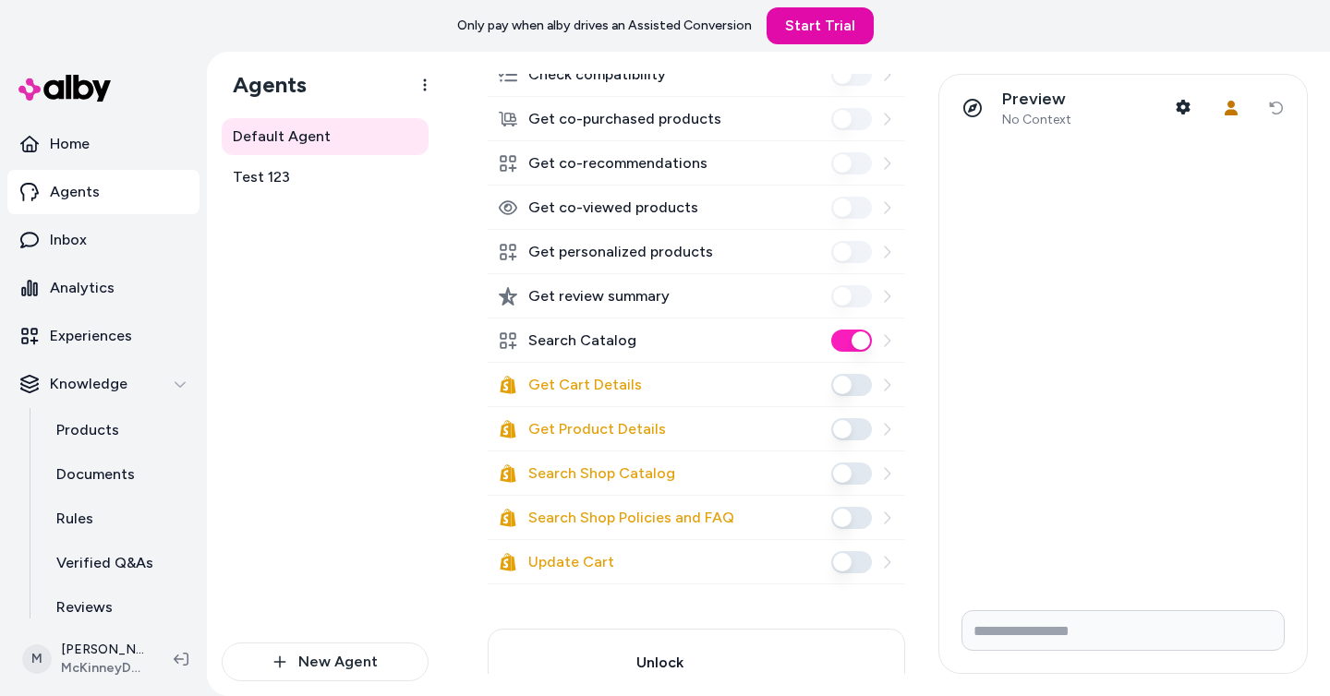
scroll to position [248, 0]
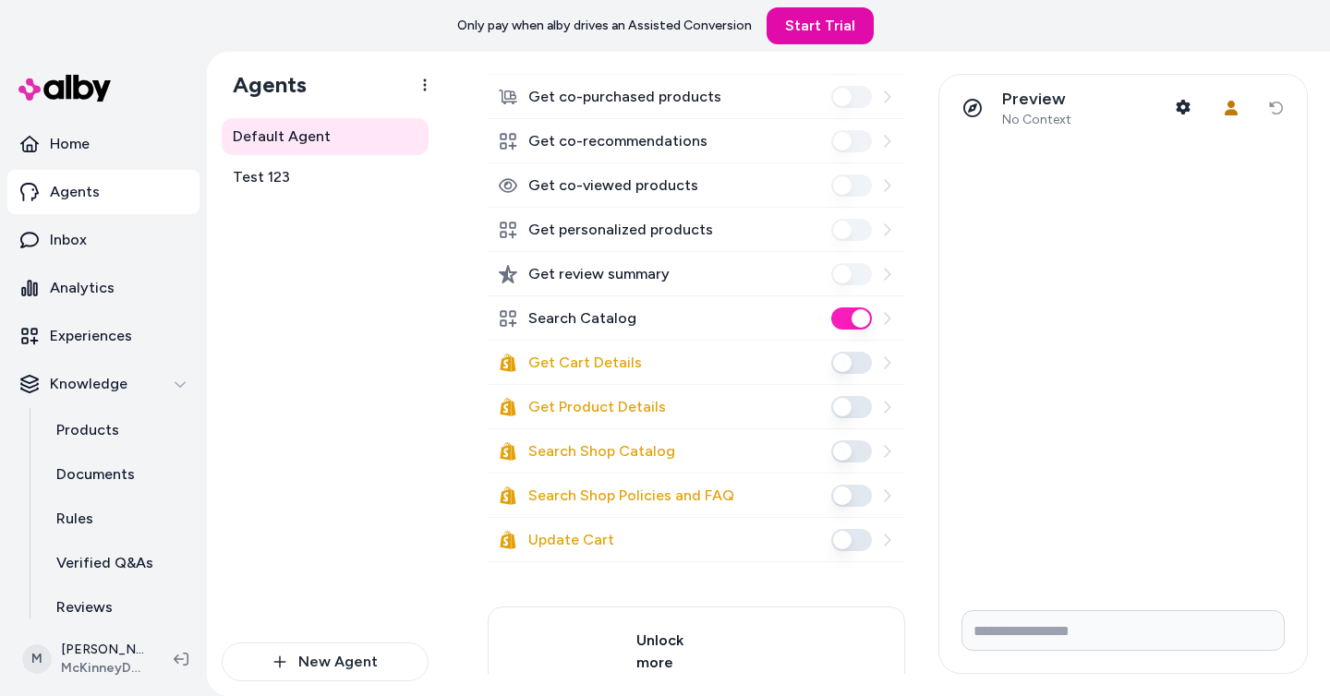
click at [888, 325] on icon at bounding box center [886, 318] width 15 height 15
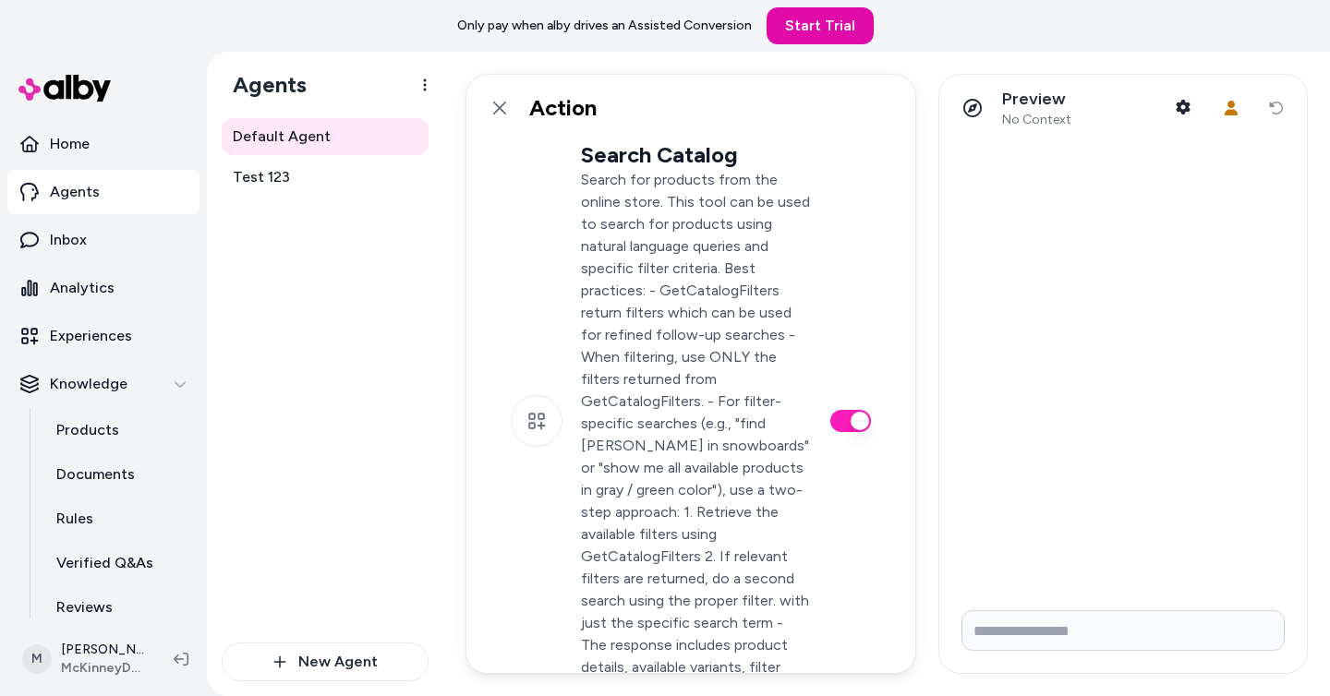
click at [685, 330] on p "Search for products from the online store. This tool can be used to search for …" at bounding box center [696, 435] width 231 height 532
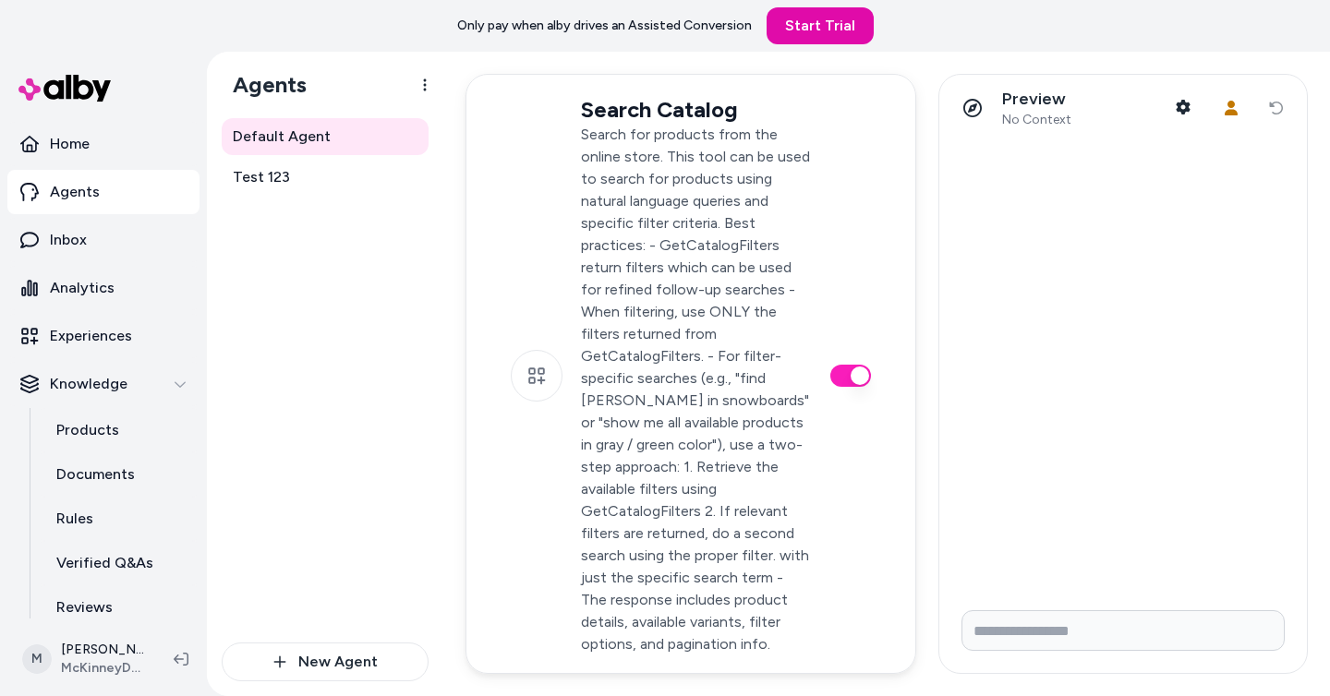
click at [304, 506] on div "Default Agent Test 123" at bounding box center [325, 380] width 207 height 525
click at [103, 150] on link "Home" at bounding box center [103, 144] width 192 height 44
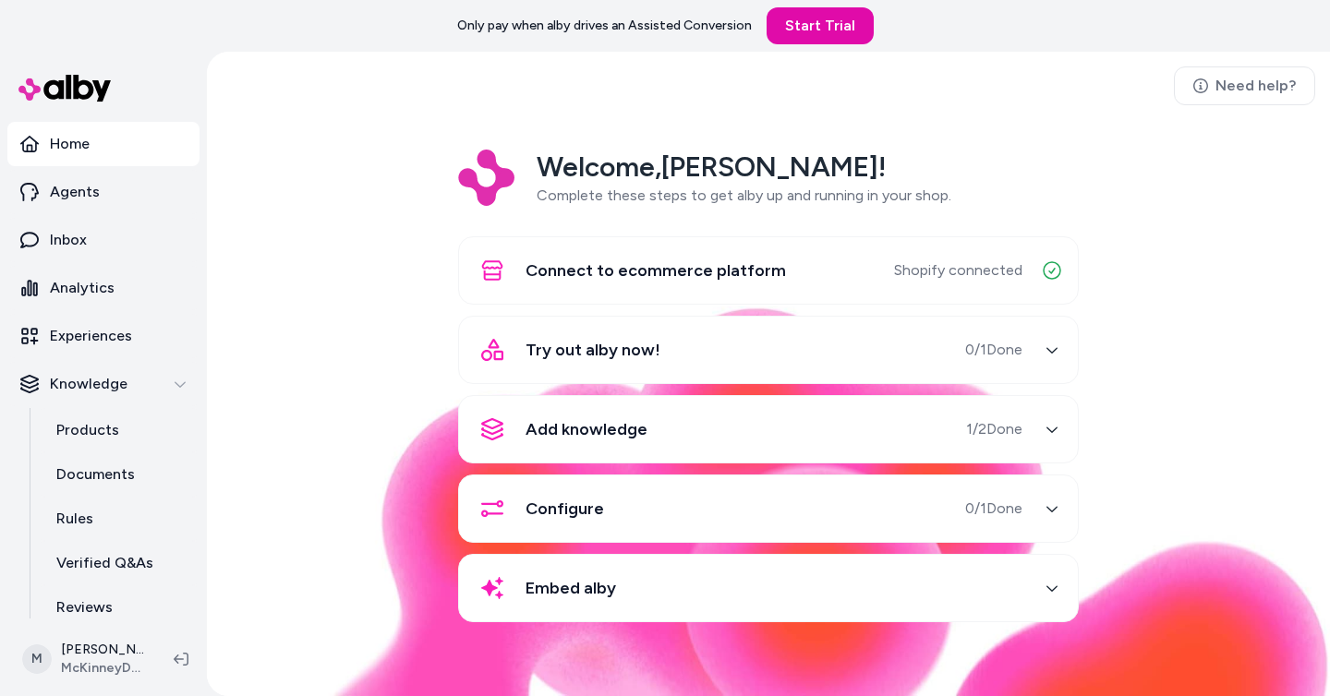
click at [269, 574] on div "Welcome, Matt ! Complete these steps to get alby up and running in your shop. C…" at bounding box center [769, 399] width 1094 height 499
click at [143, 187] on link "Agents" at bounding box center [103, 192] width 192 height 44
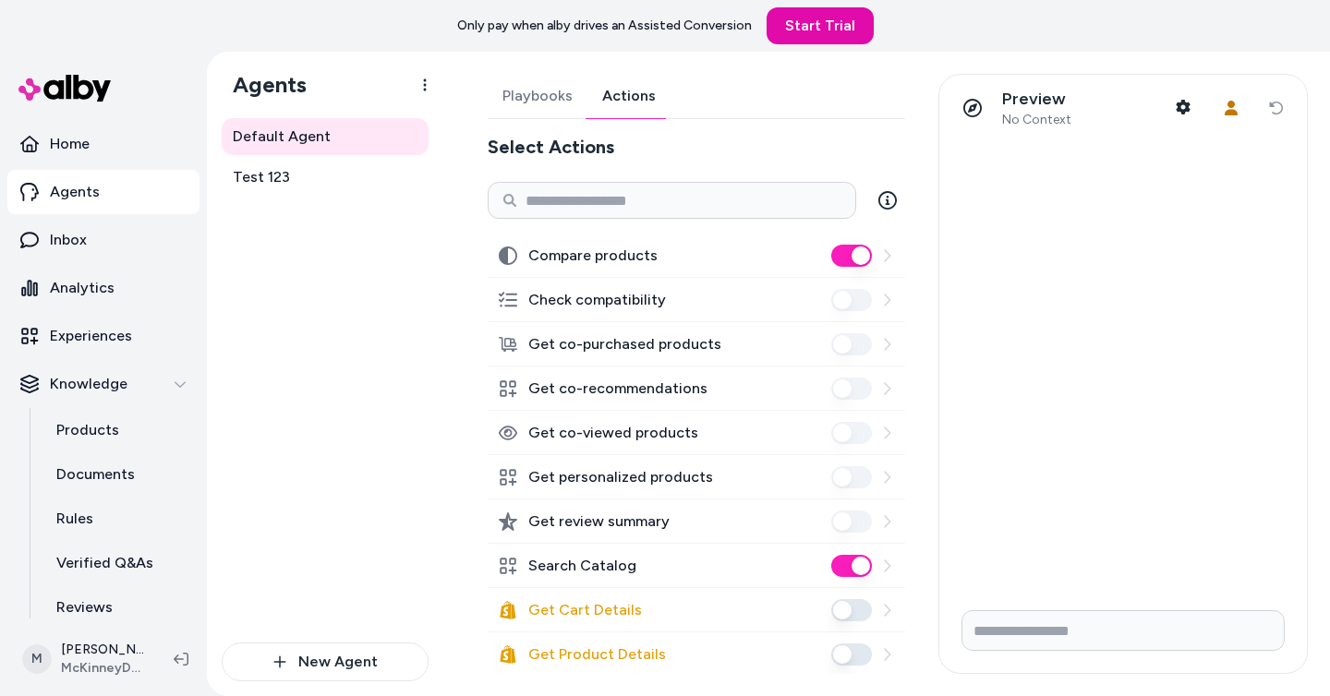
click at [610, 91] on button "Actions" at bounding box center [628, 96] width 83 height 44
click at [890, 568] on icon at bounding box center [886, 566] width 15 height 15
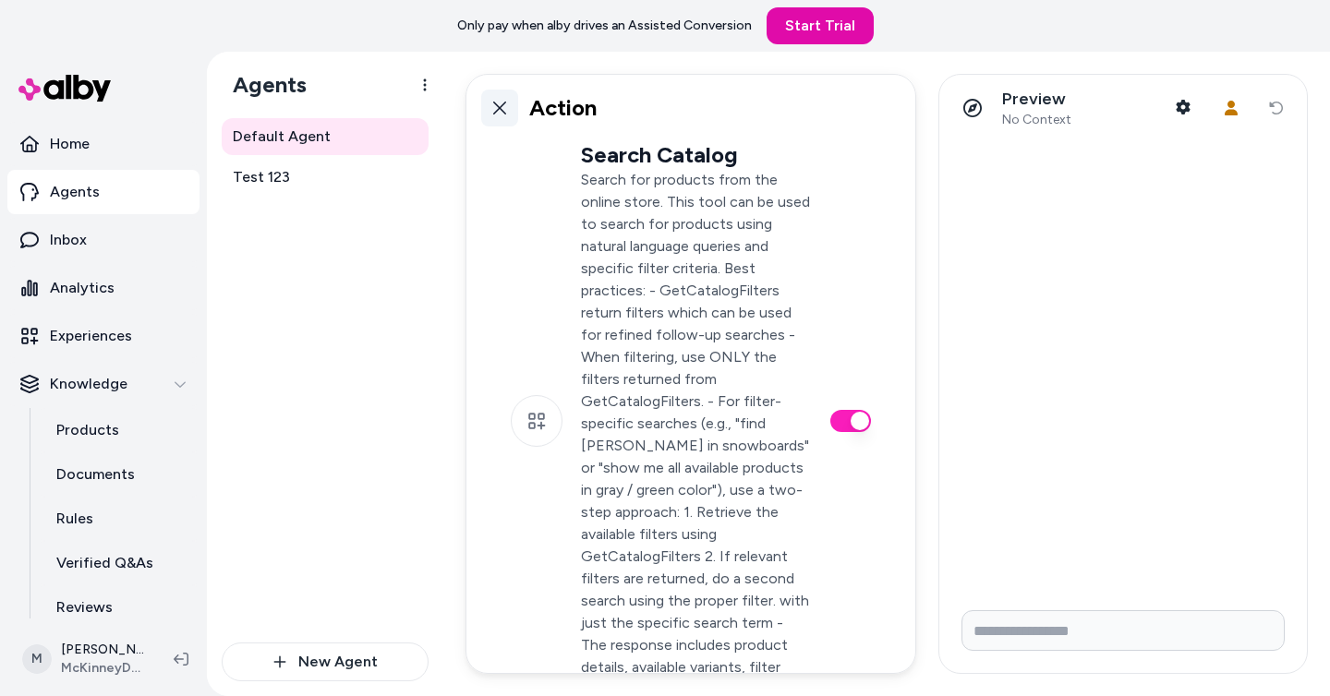
click at [497, 113] on icon at bounding box center [499, 108] width 15 height 15
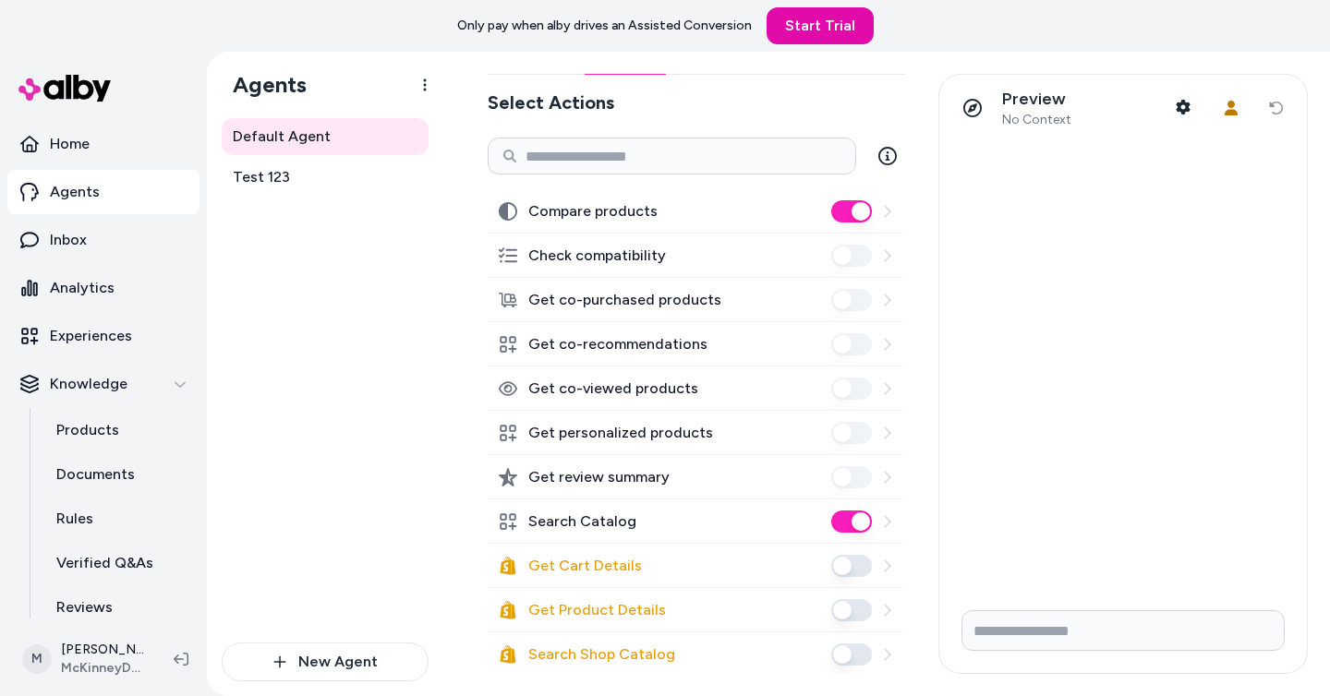
scroll to position [48, 0]
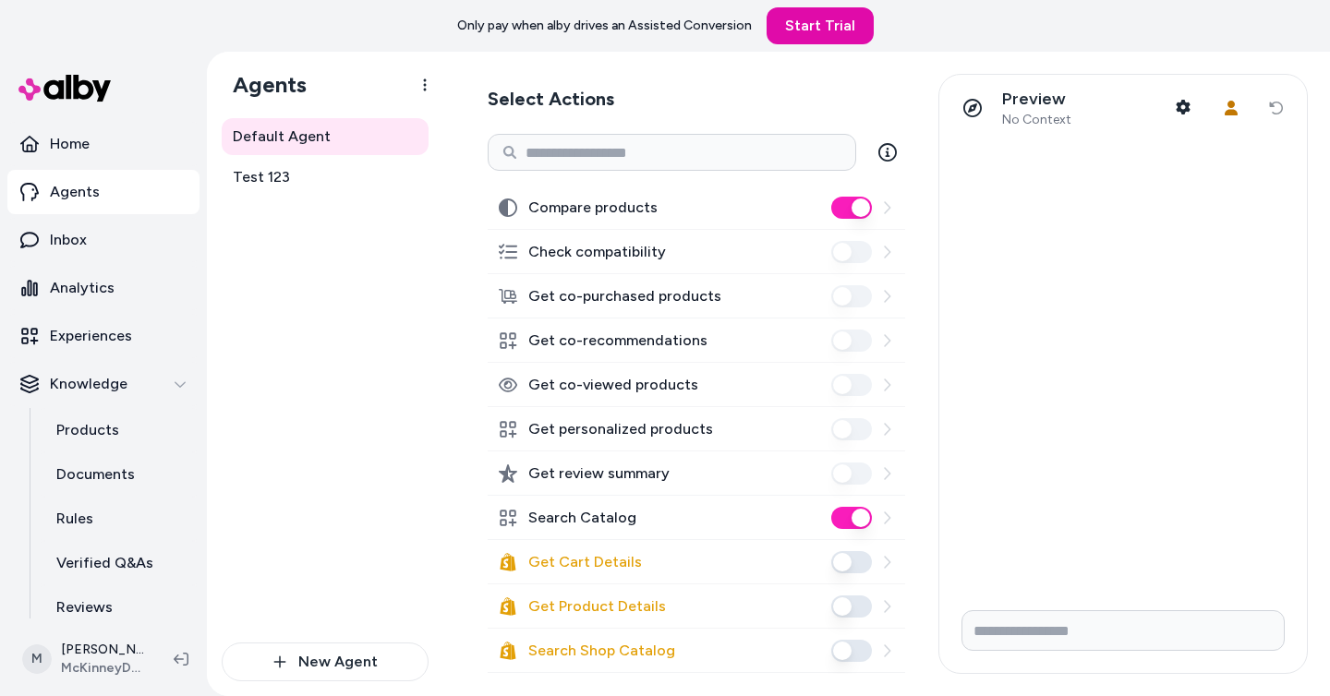
click at [887, 525] on div at bounding box center [862, 518] width 63 height 22
click at [888, 519] on icon at bounding box center [886, 518] width 15 height 15
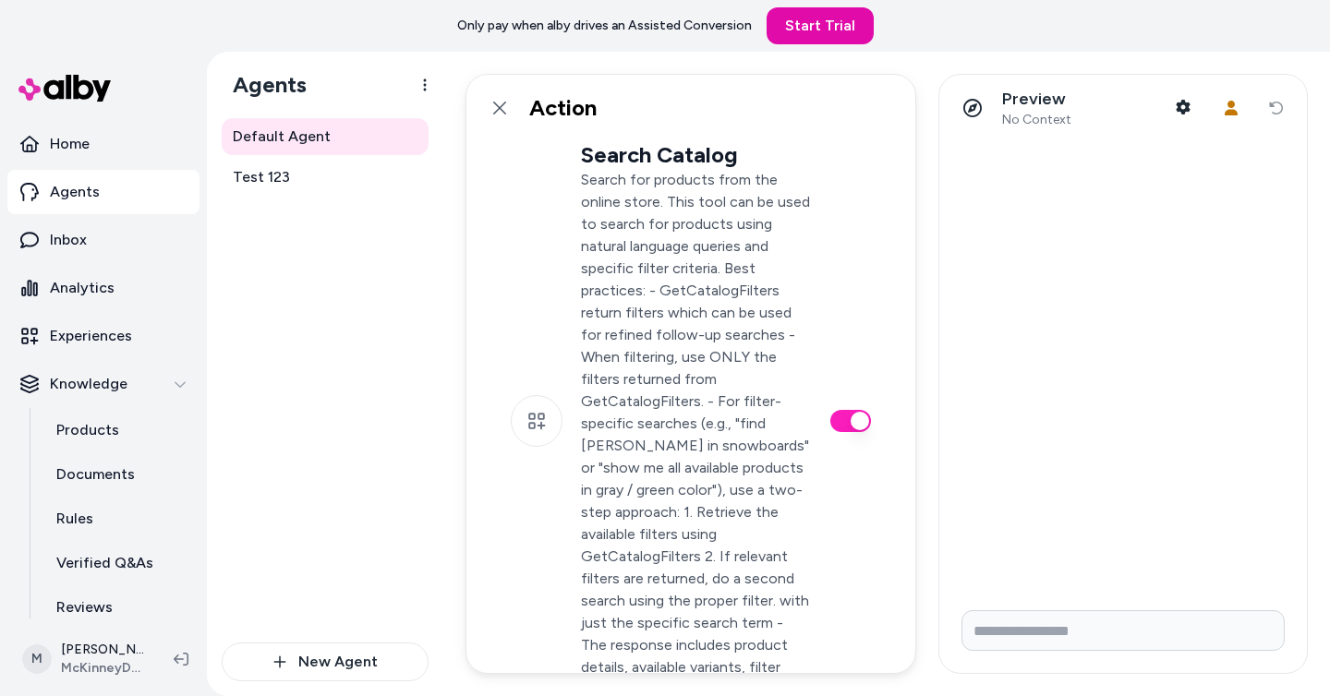
click at [686, 458] on p "Search for products from the online store. This tool can be used to search for …" at bounding box center [696, 435] width 231 height 532
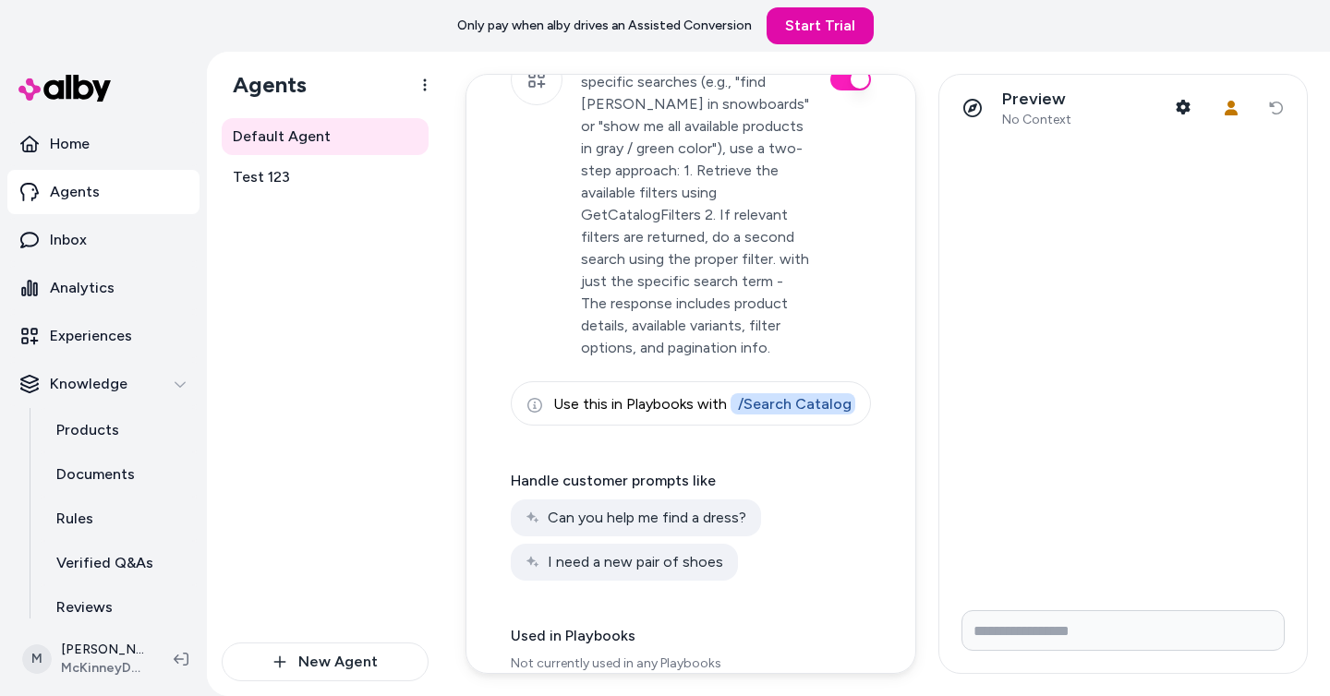
click at [662, 470] on p "Handle customer prompts like" at bounding box center [691, 481] width 360 height 22
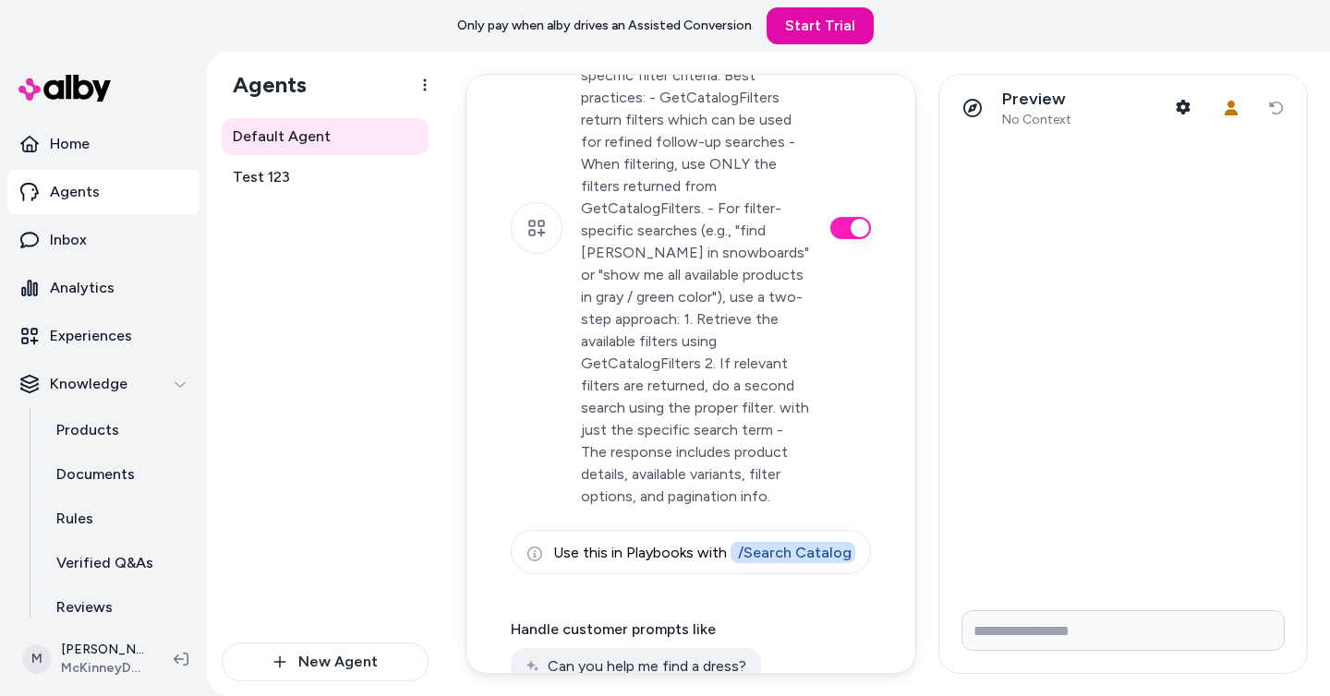
scroll to position [0, 0]
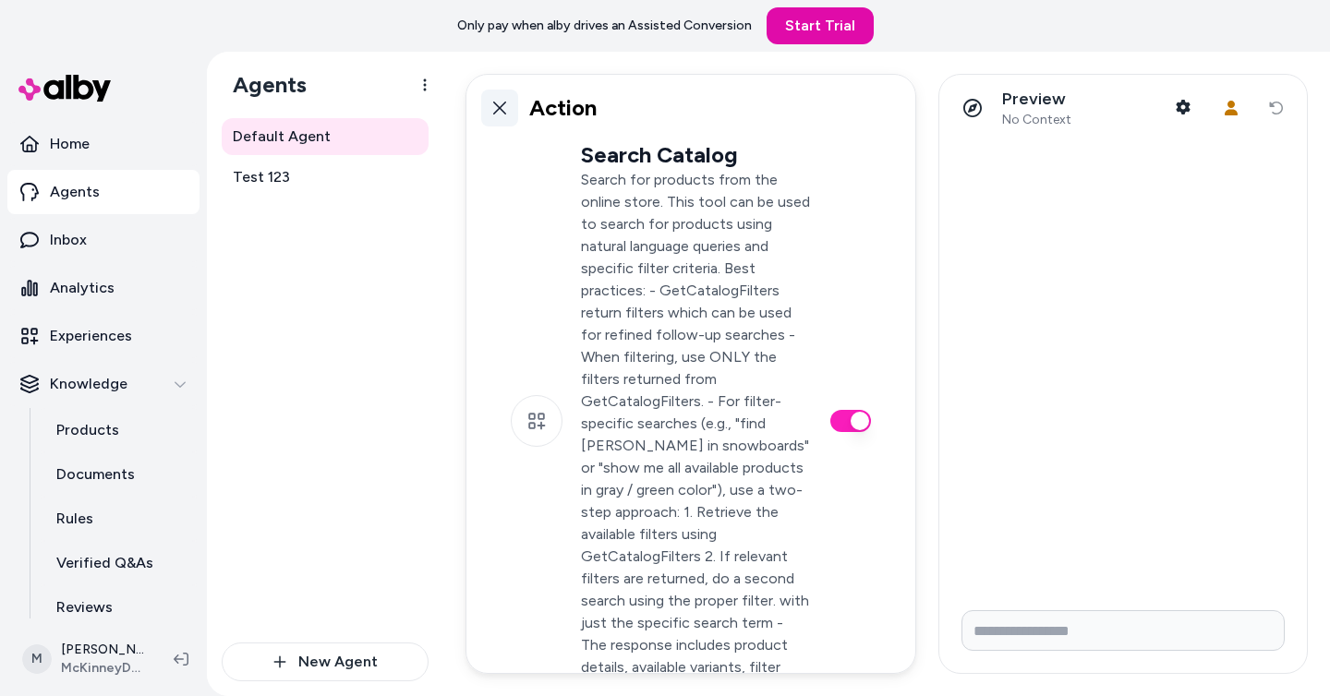
click at [501, 110] on icon at bounding box center [499, 108] width 13 height 13
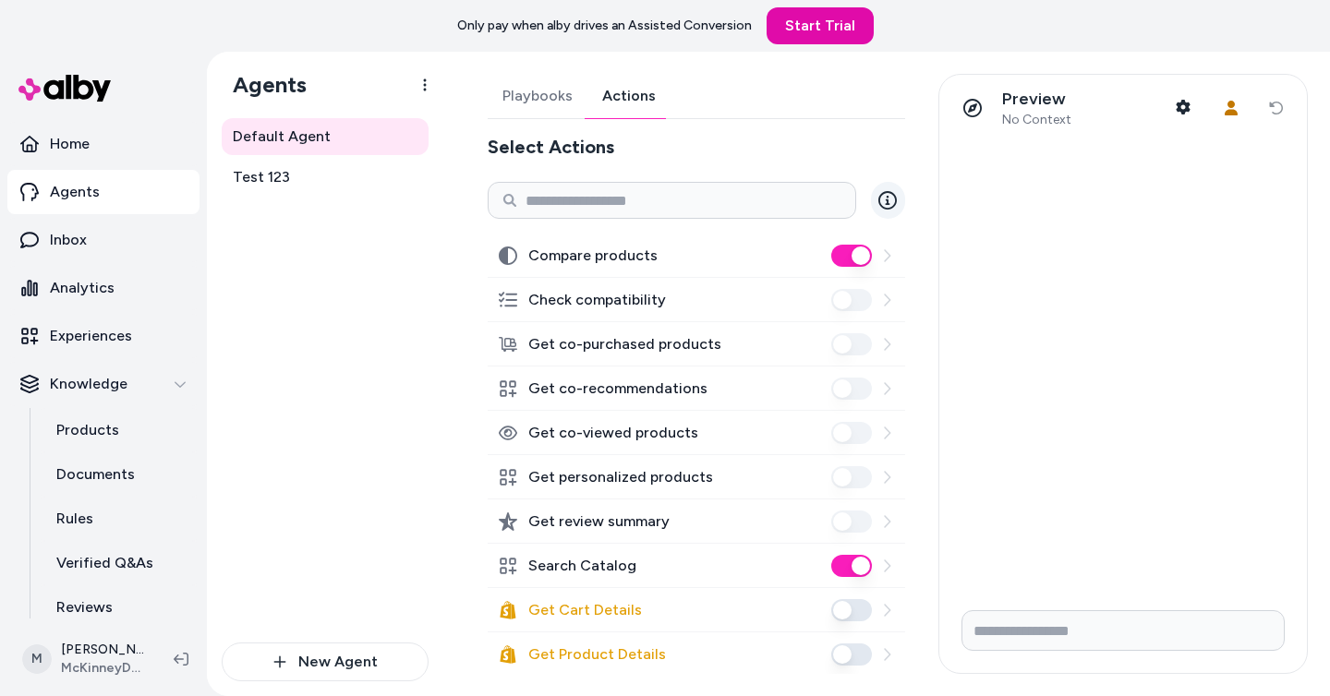
click at [891, 196] on icon at bounding box center [887, 200] width 18 height 18
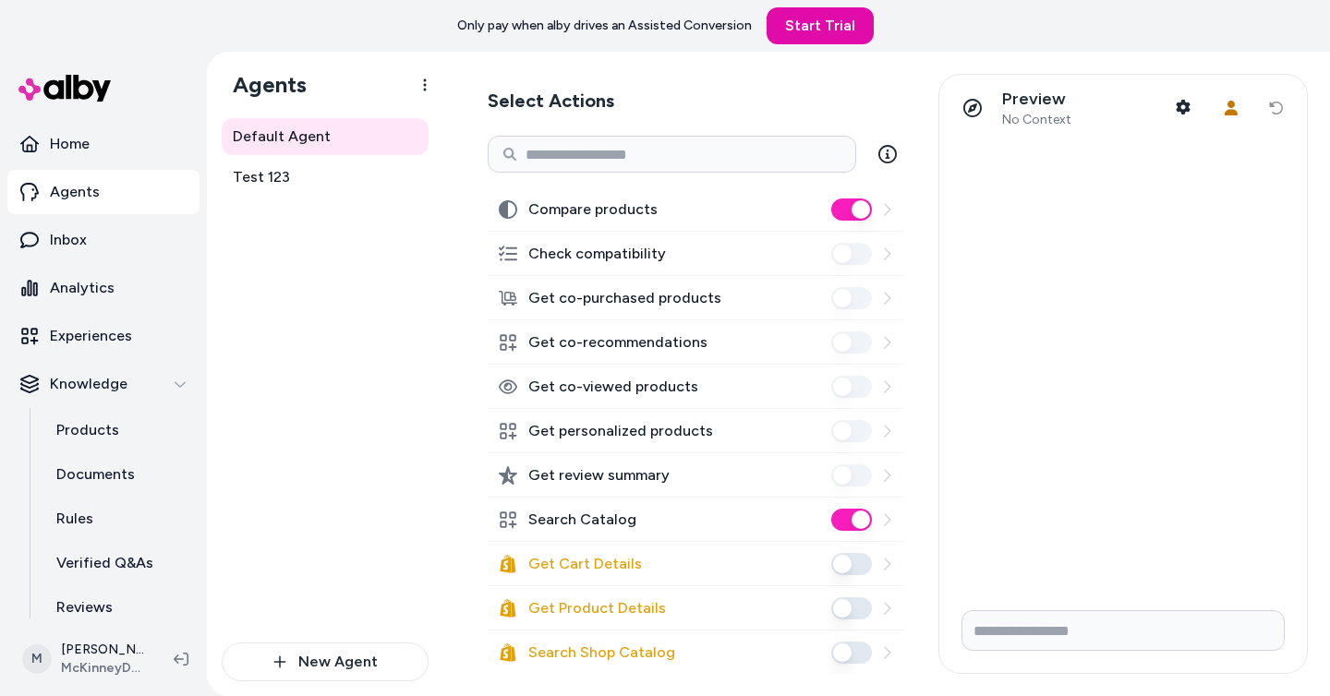
scroll to position [53, 0]
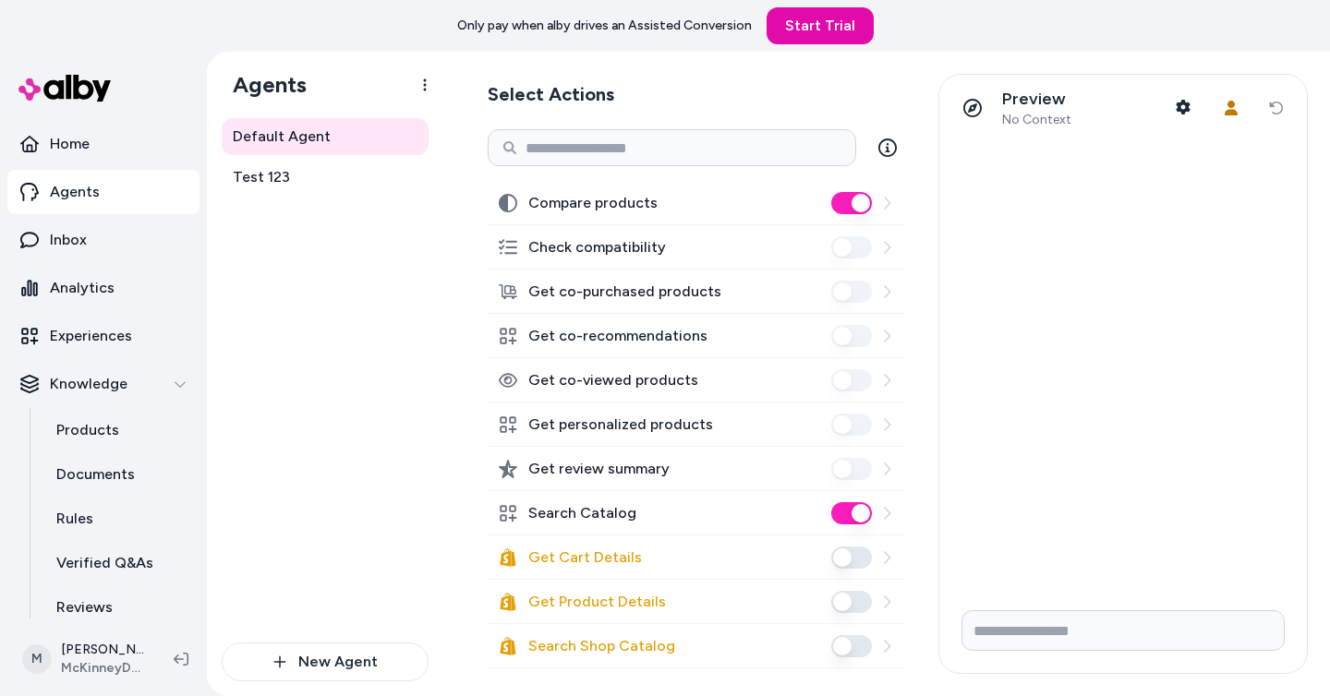
click at [310, 437] on div "Default Agent Test 123" at bounding box center [325, 380] width 207 height 525
click at [278, 551] on div "Default Agent Test 123" at bounding box center [325, 380] width 207 height 525
